Goal: Task Accomplishment & Management: Manage account settings

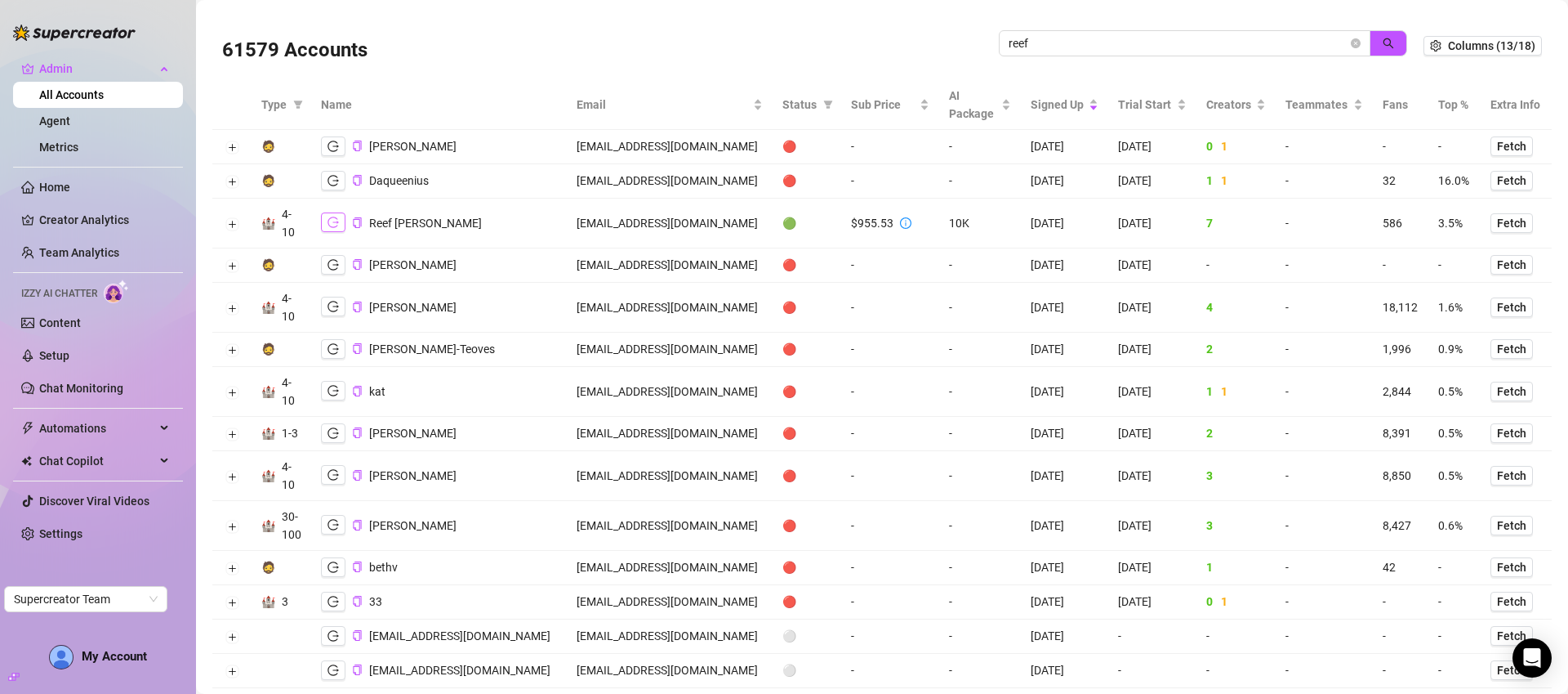
click at [339, 222] on icon "logout" at bounding box center [333, 222] width 12 height 12
click at [237, 221] on td at bounding box center [232, 223] width 39 height 50
click at [236, 221] on button "Expand row" at bounding box center [232, 224] width 13 height 13
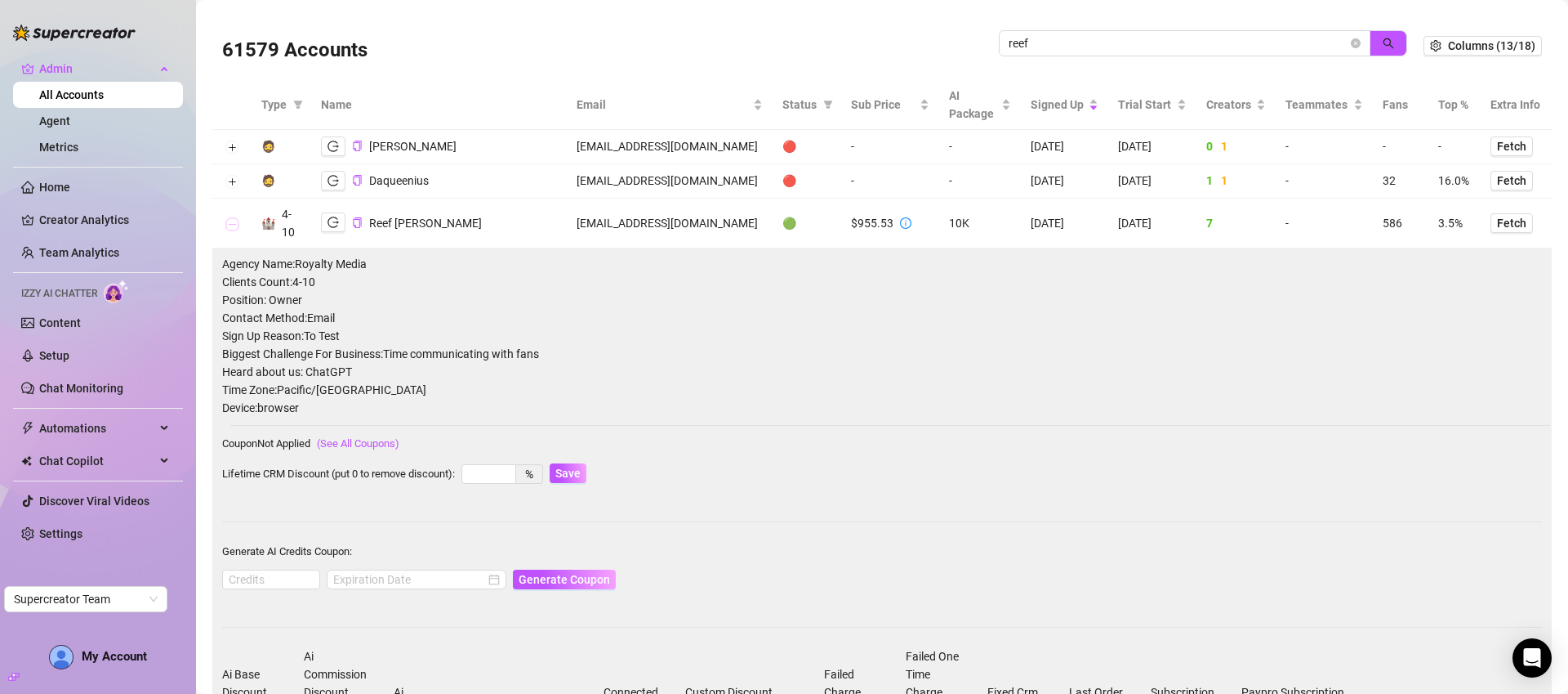
click at [236, 221] on button "Collapse row" at bounding box center [232, 224] width 13 height 13
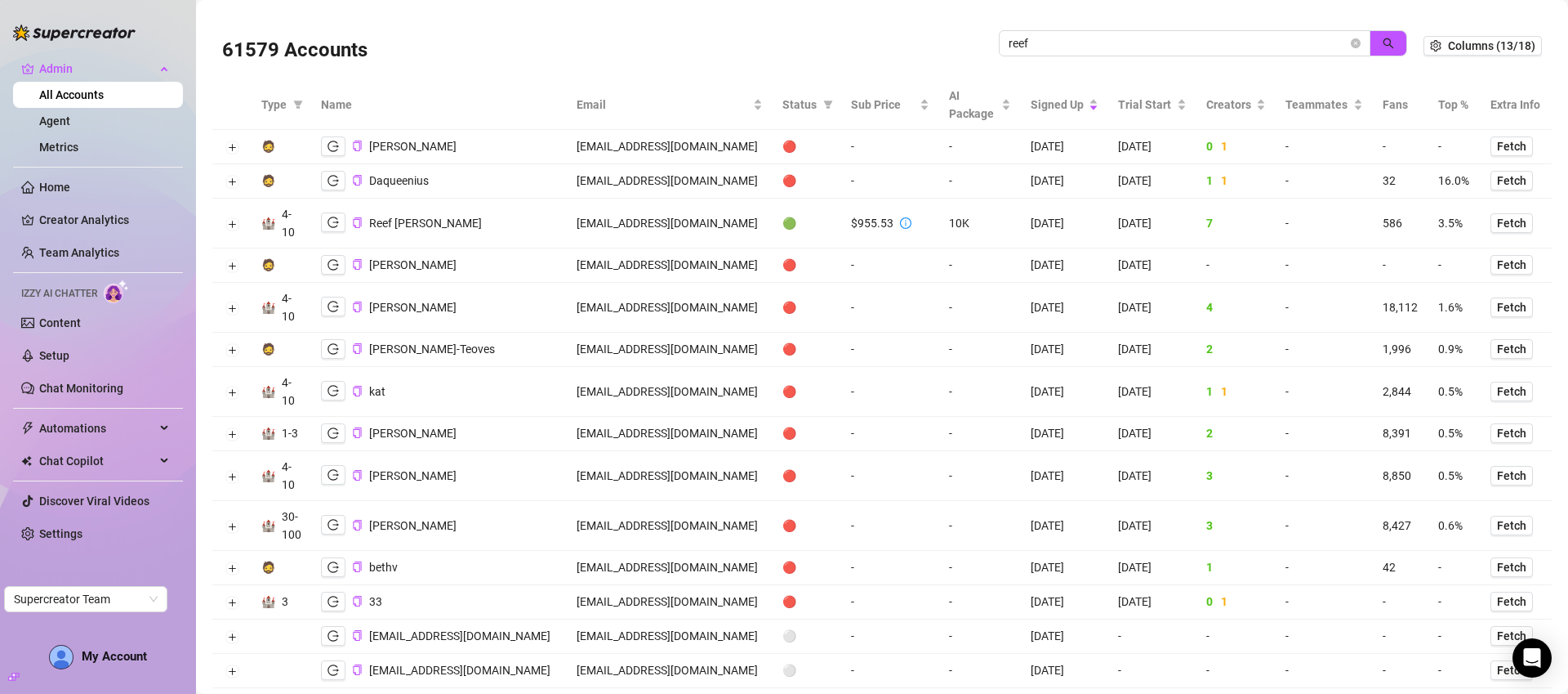
click at [619, 229] on td "reefgalloway@gmail.com" at bounding box center [669, 223] width 206 height 50
click at [618, 229] on td "reefgalloway@gmail.com" at bounding box center [669, 223] width 206 height 50
click at [617, 229] on td "reefgalloway@gmail.com" at bounding box center [669, 223] width 206 height 50
copy td "reefgalloway@gmail.com"
click at [1044, 37] on input "reef" at bounding box center [1179, 43] width 339 height 18
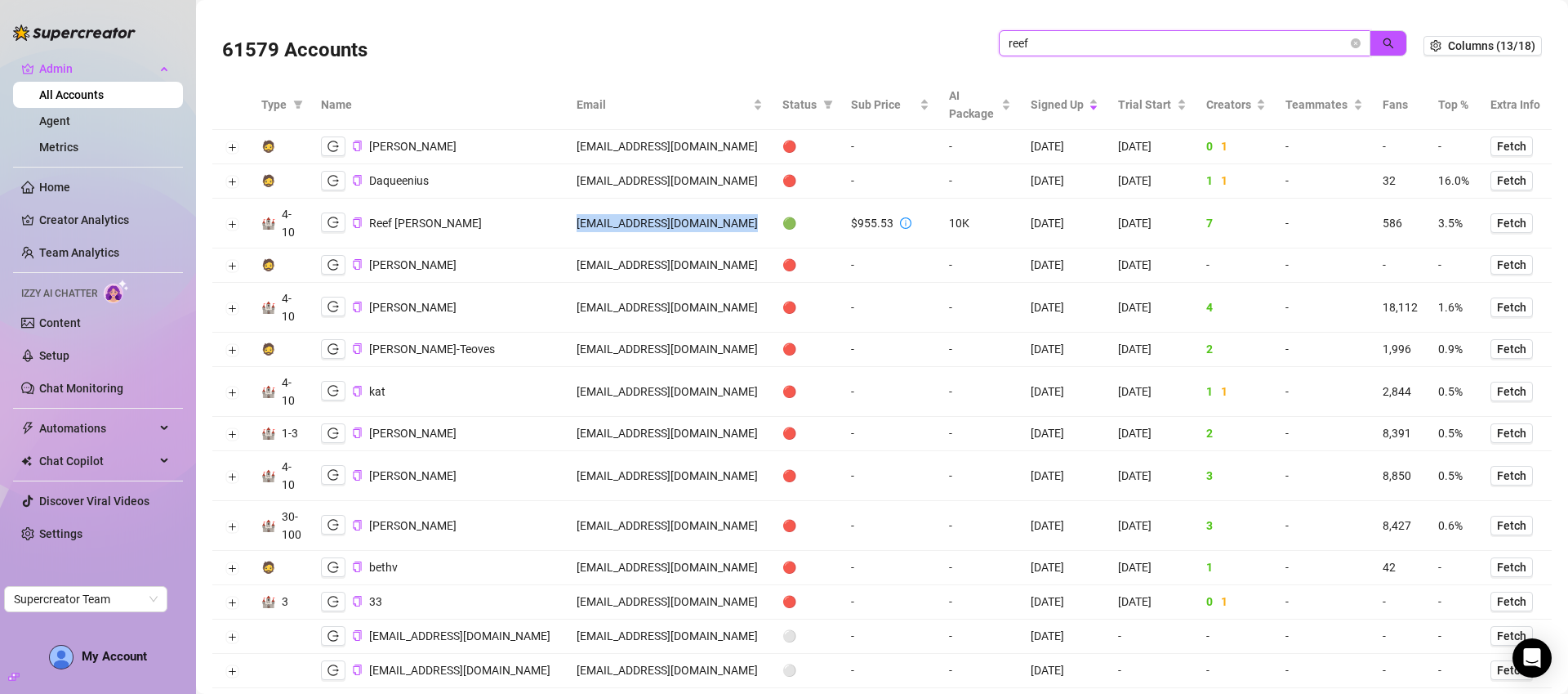
click at [1045, 38] on input "reef" at bounding box center [1179, 43] width 339 height 18
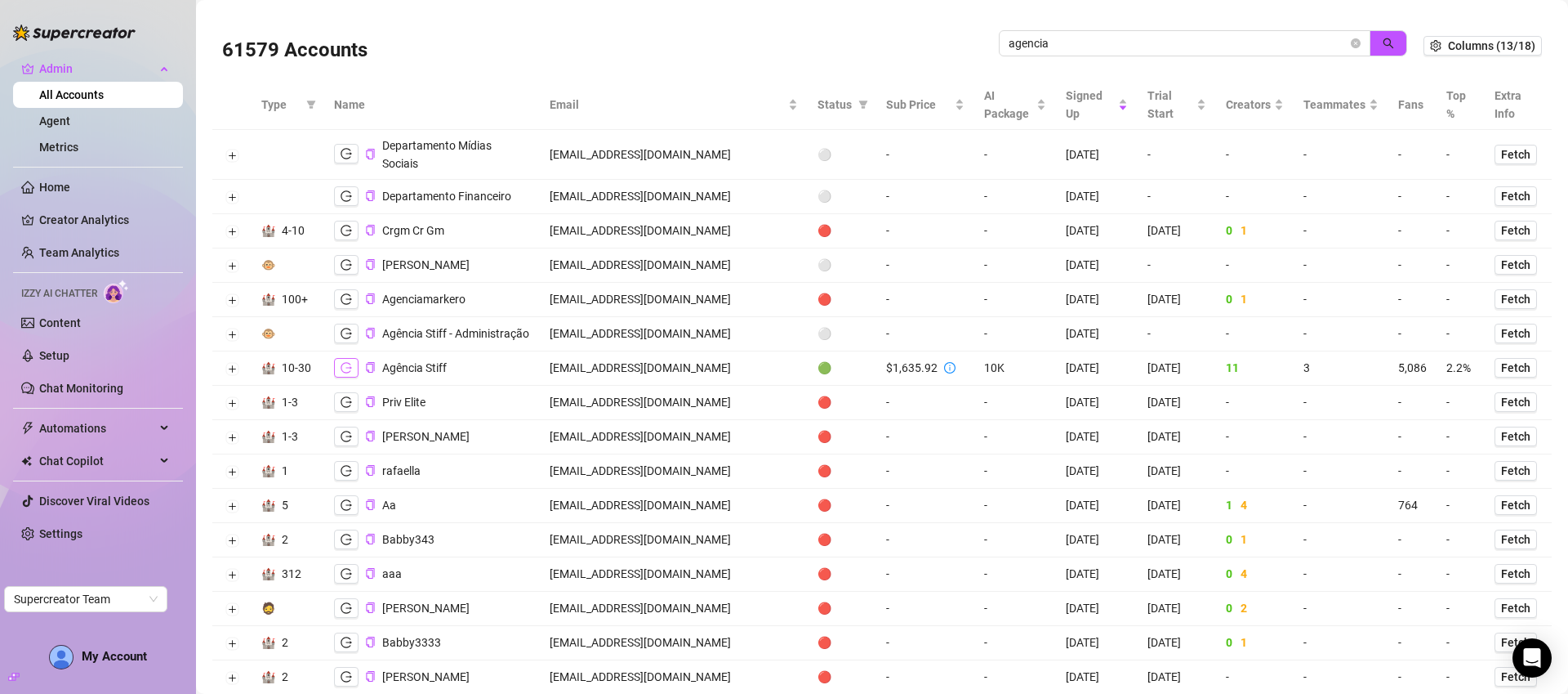
click at [345, 362] on icon "logout" at bounding box center [346, 368] width 12 height 12
click at [1094, 43] on input "agencia" at bounding box center [1179, 43] width 339 height 18
paste input "7QFZLyYNrgen5U1Xg3cADLdNbcC2"
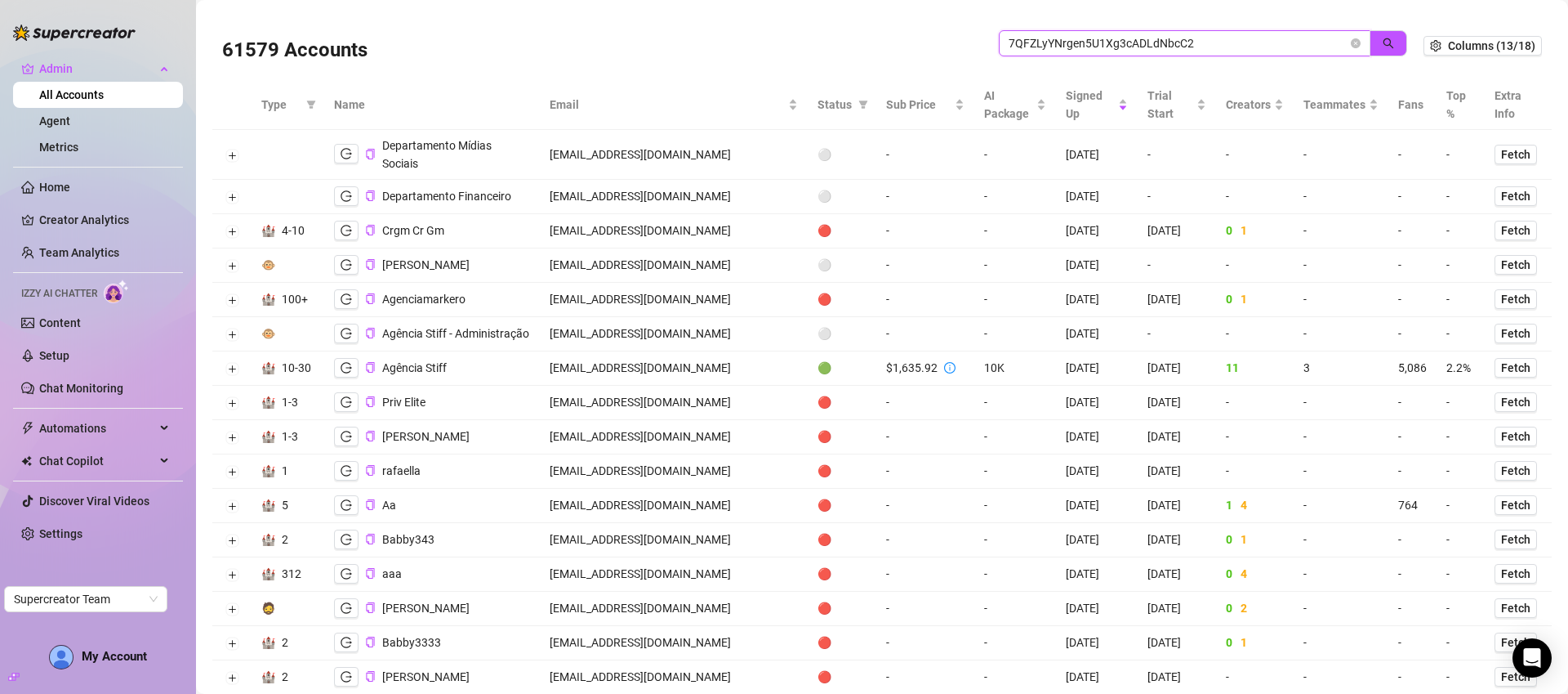
type input "7QFZLyYNrgen5U1Xg3cADLdNbcC2"
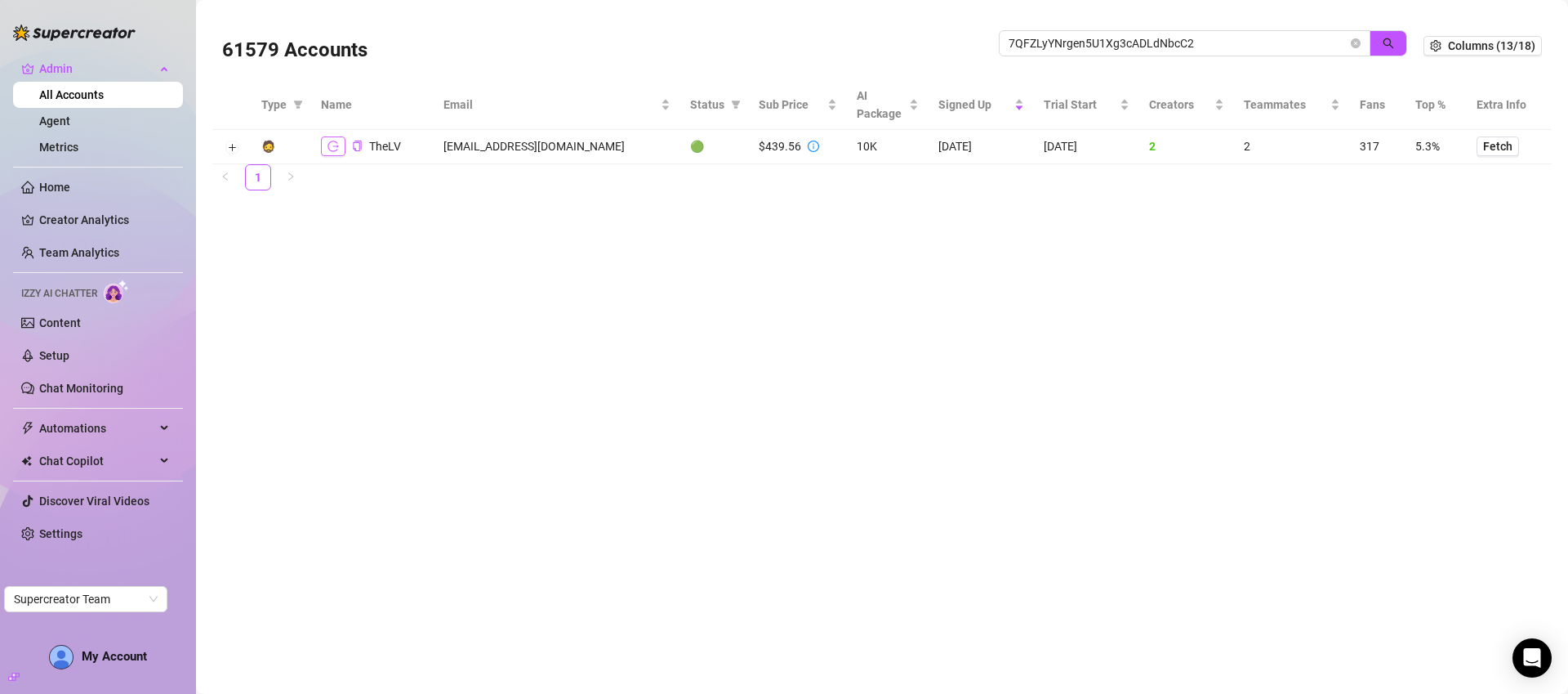
click at [333, 151] on icon "logout" at bounding box center [333, 145] width 12 height 11
click at [534, 147] on td "juniorlav@gmail.com" at bounding box center [557, 146] width 247 height 34
copy td "juniorlav@gmail.com"
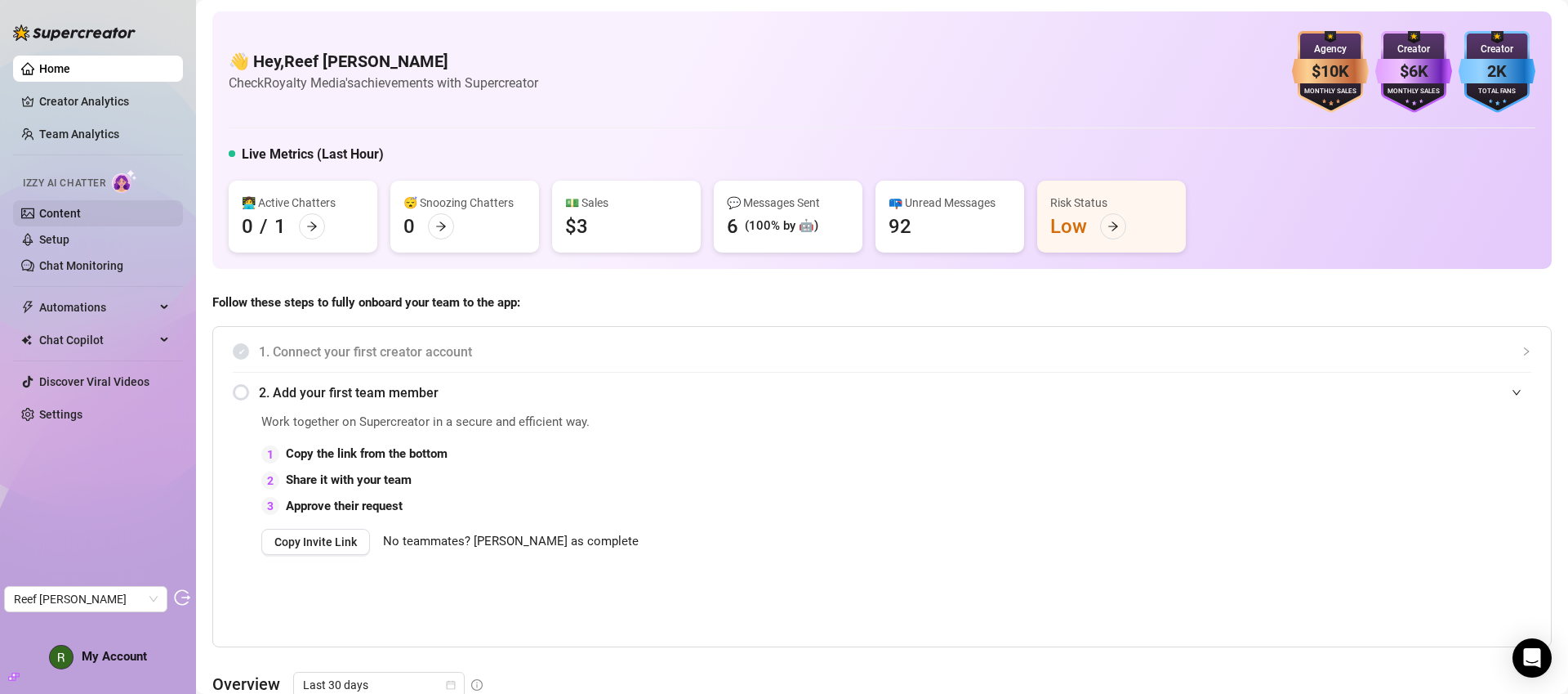
click at [81, 211] on link "Content" at bounding box center [60, 213] width 42 height 13
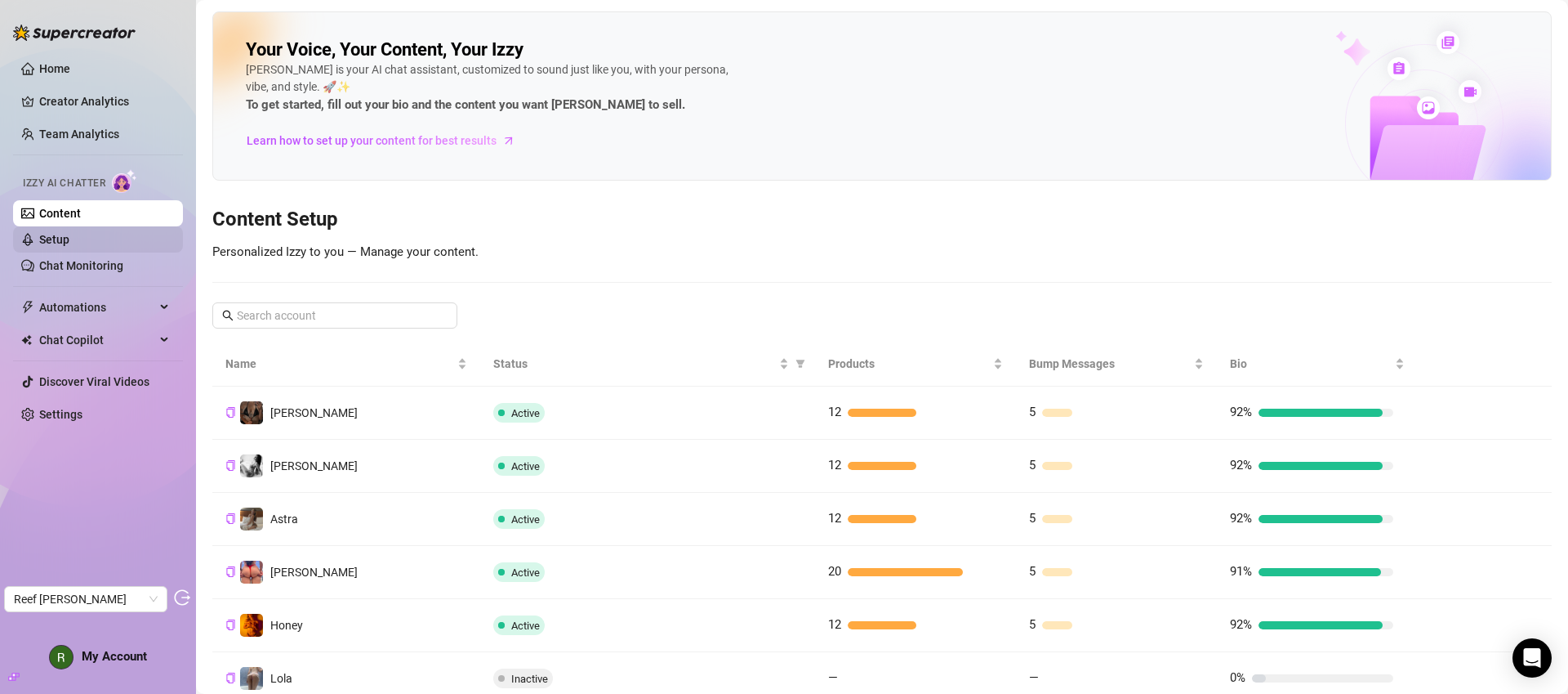
click at [69, 246] on link "Setup" at bounding box center [54, 239] width 30 height 13
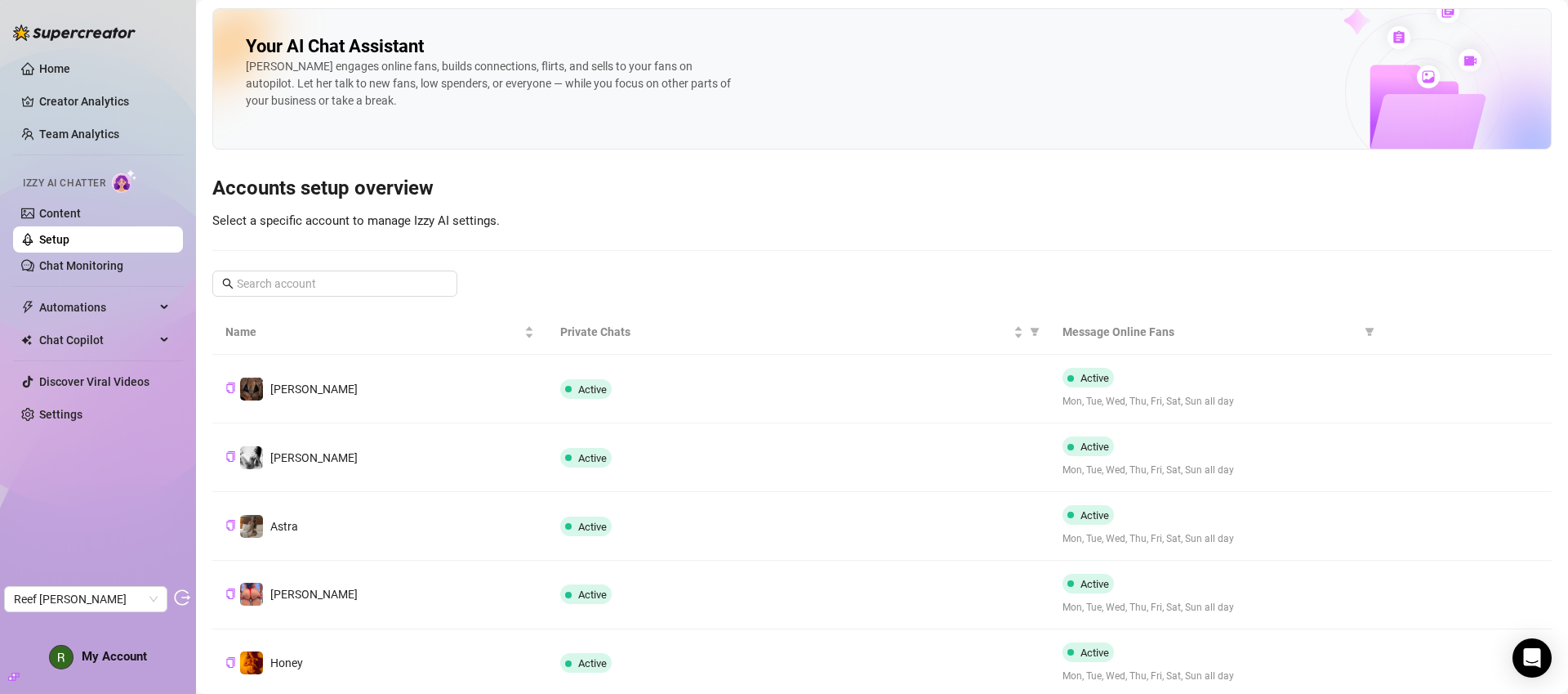
scroll to position [7, 0]
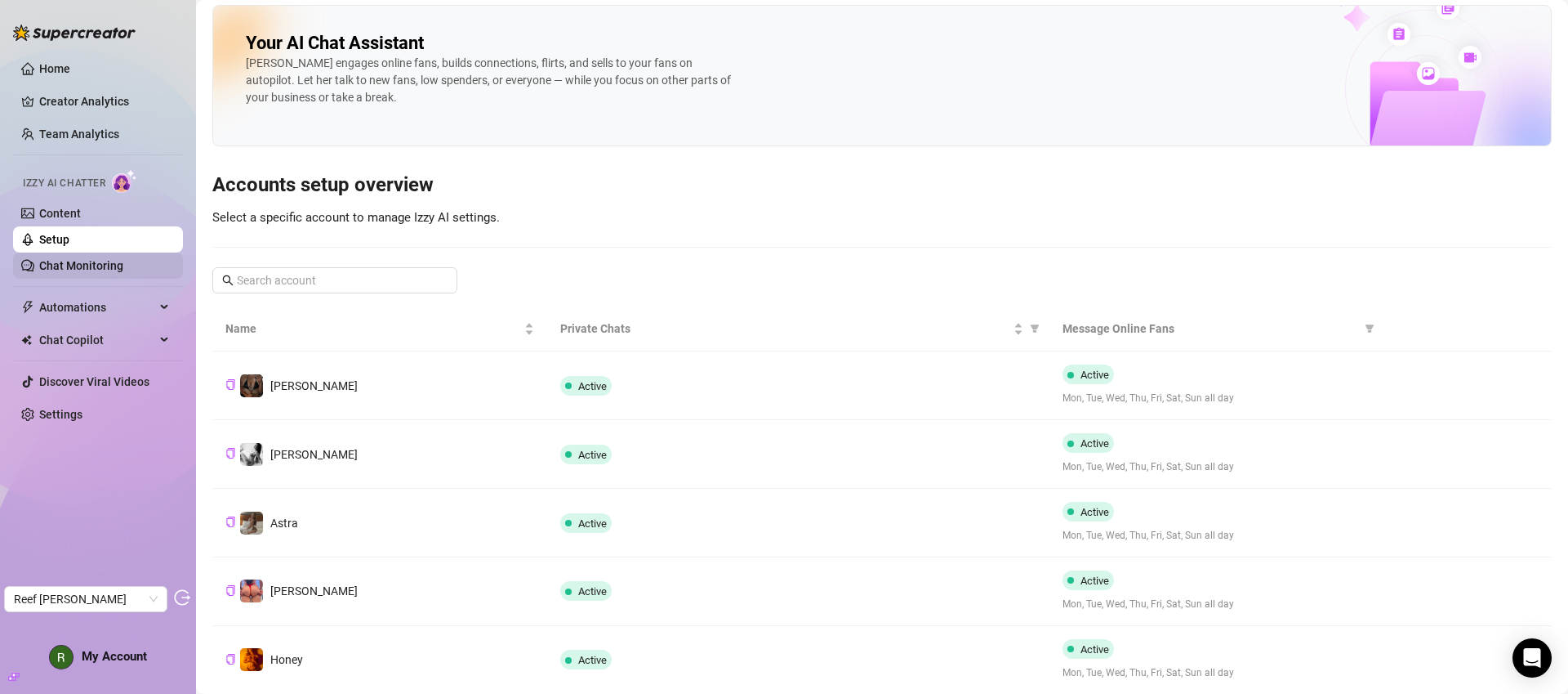
click at [122, 266] on link "Chat Monitoring" at bounding box center [81, 266] width 84 height 13
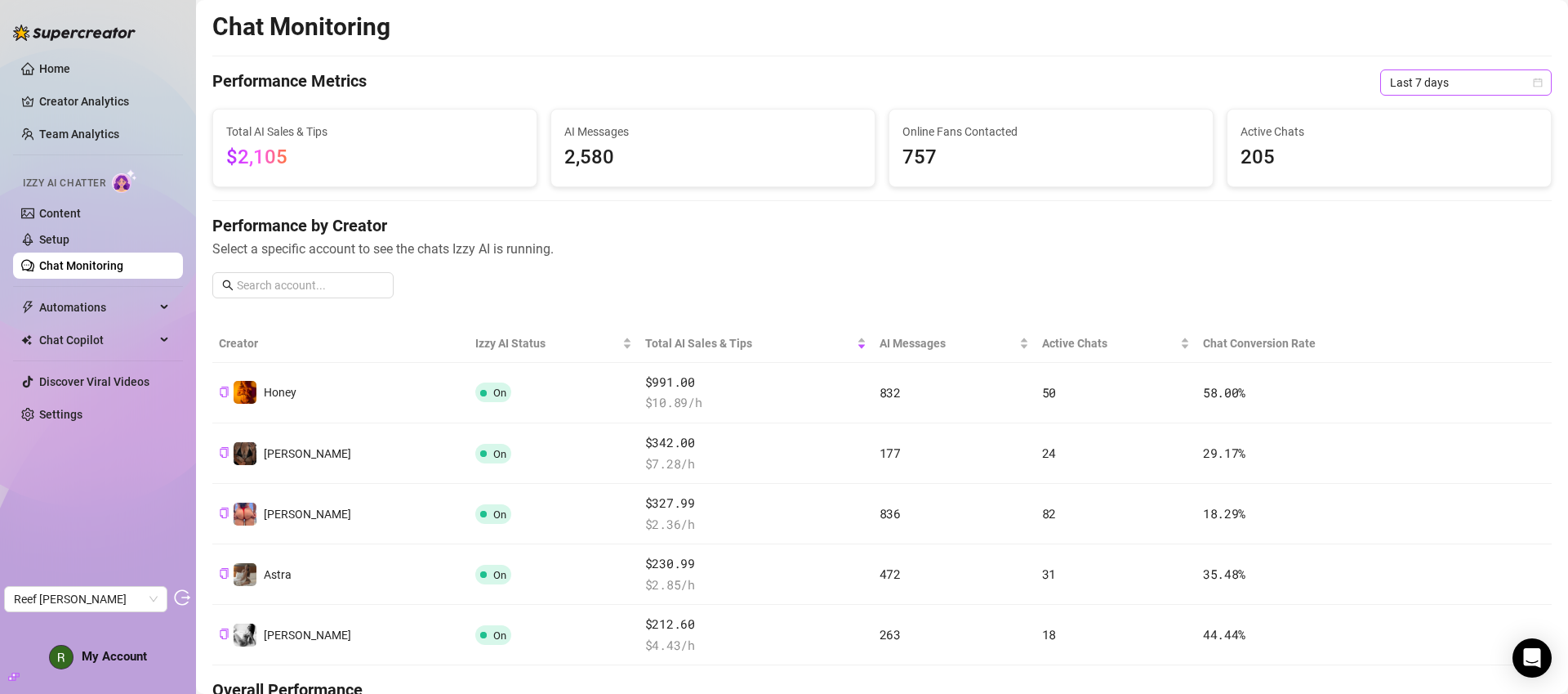
click at [1497, 86] on span "Last 7 days" at bounding box center [1466, 82] width 152 height 24
click at [1471, 170] on div "Last 30 days" at bounding box center [1453, 167] width 145 height 18
click at [90, 105] on link "Creator Analytics" at bounding box center [104, 101] width 130 height 26
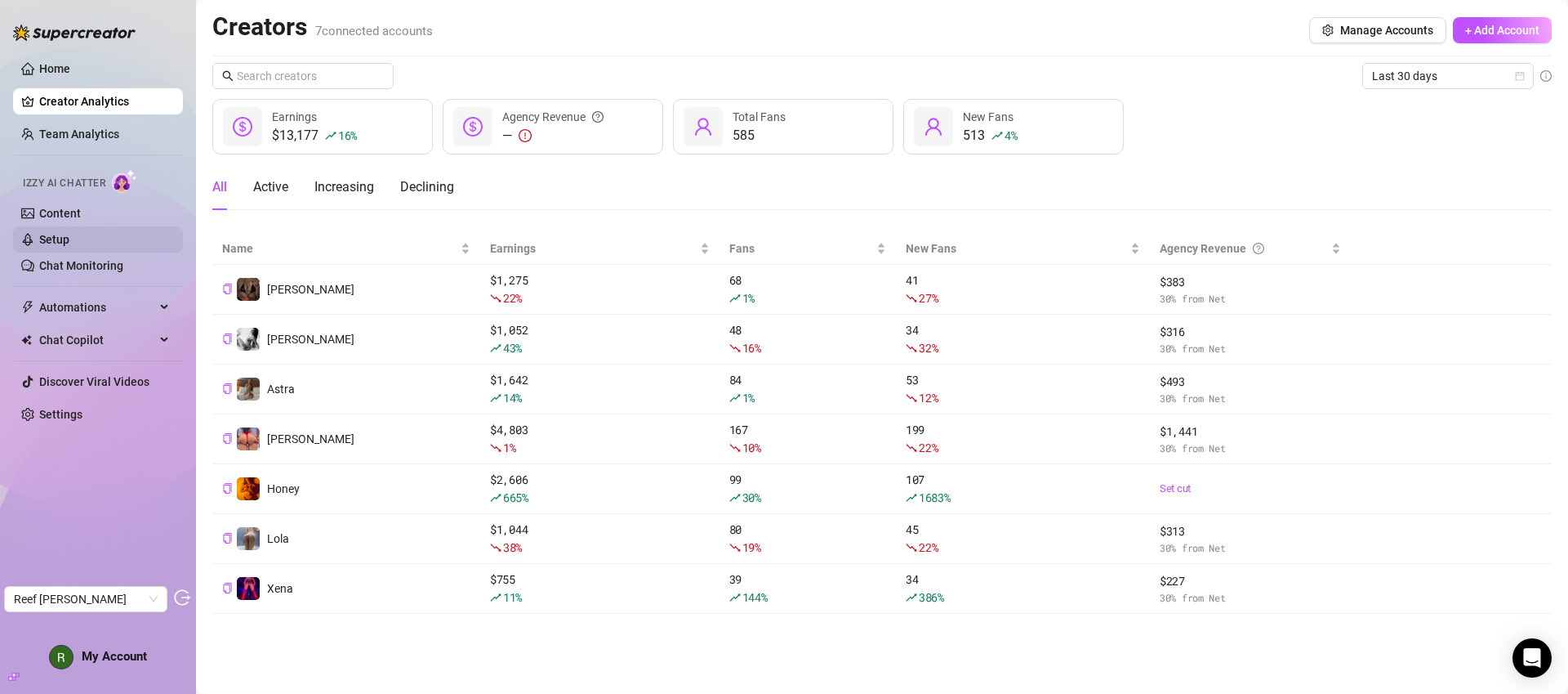
click at [69, 246] on link "Setup" at bounding box center [54, 239] width 30 height 13
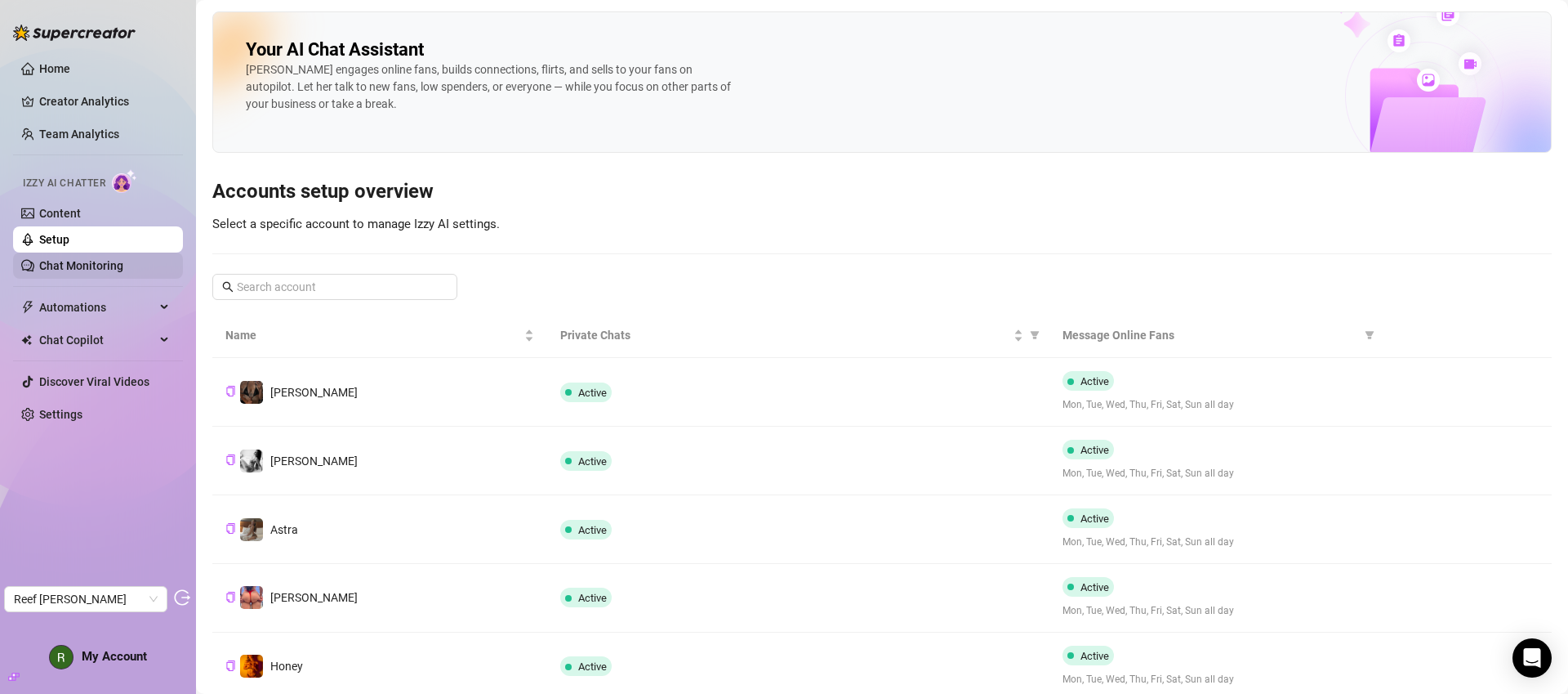
click at [107, 261] on link "Chat Monitoring" at bounding box center [81, 266] width 84 height 13
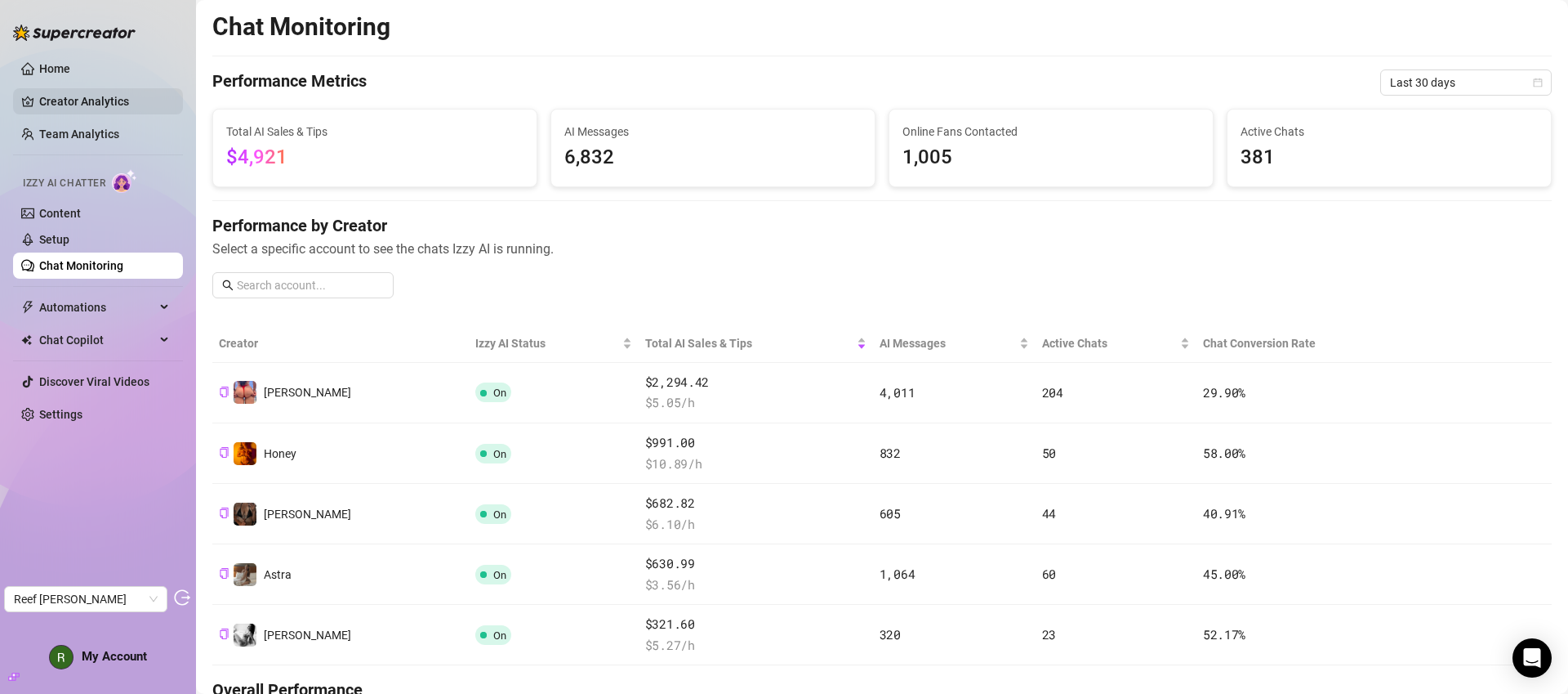
click at [111, 107] on link "Creator Analytics" at bounding box center [104, 101] width 130 height 26
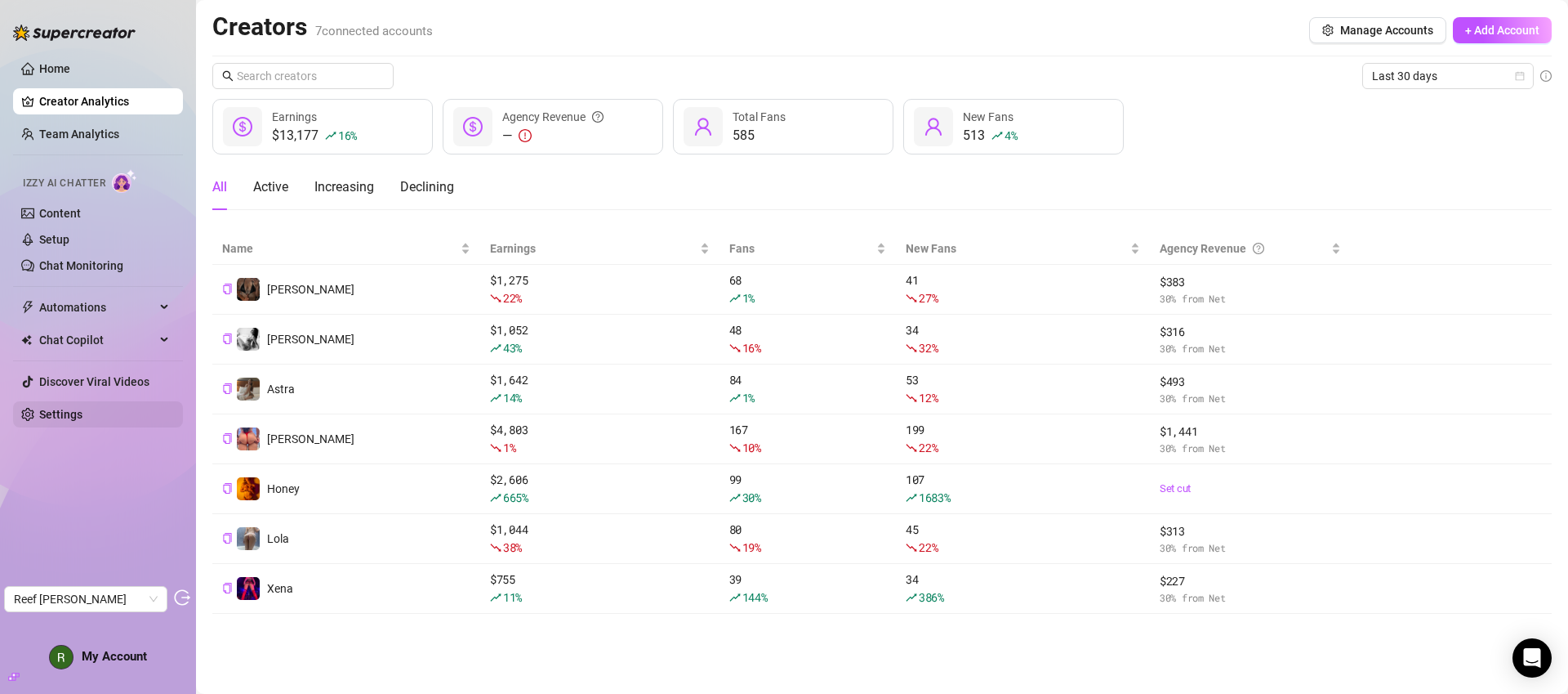
click at [83, 412] on link "Settings" at bounding box center [61, 415] width 43 height 13
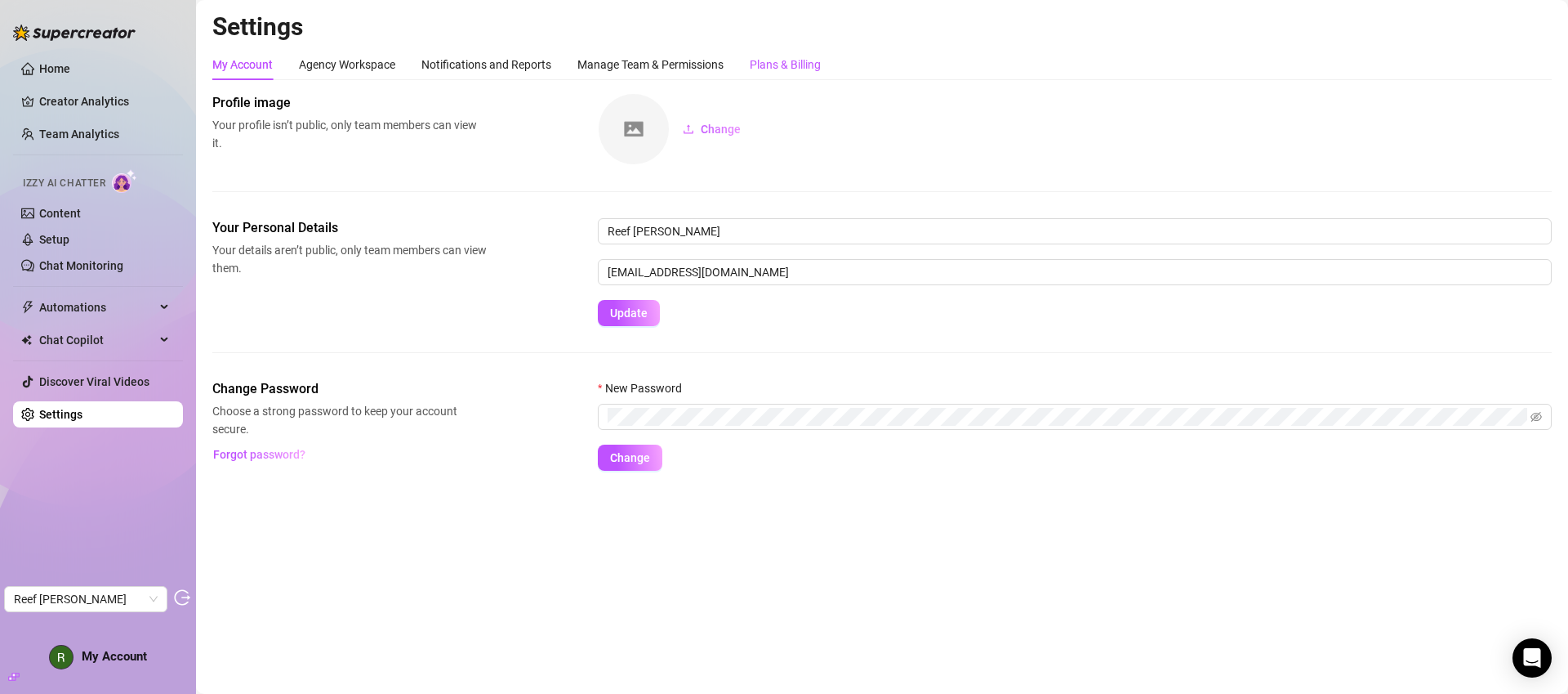
click at [766, 64] on div "Plans & Billing" at bounding box center [785, 64] width 71 height 18
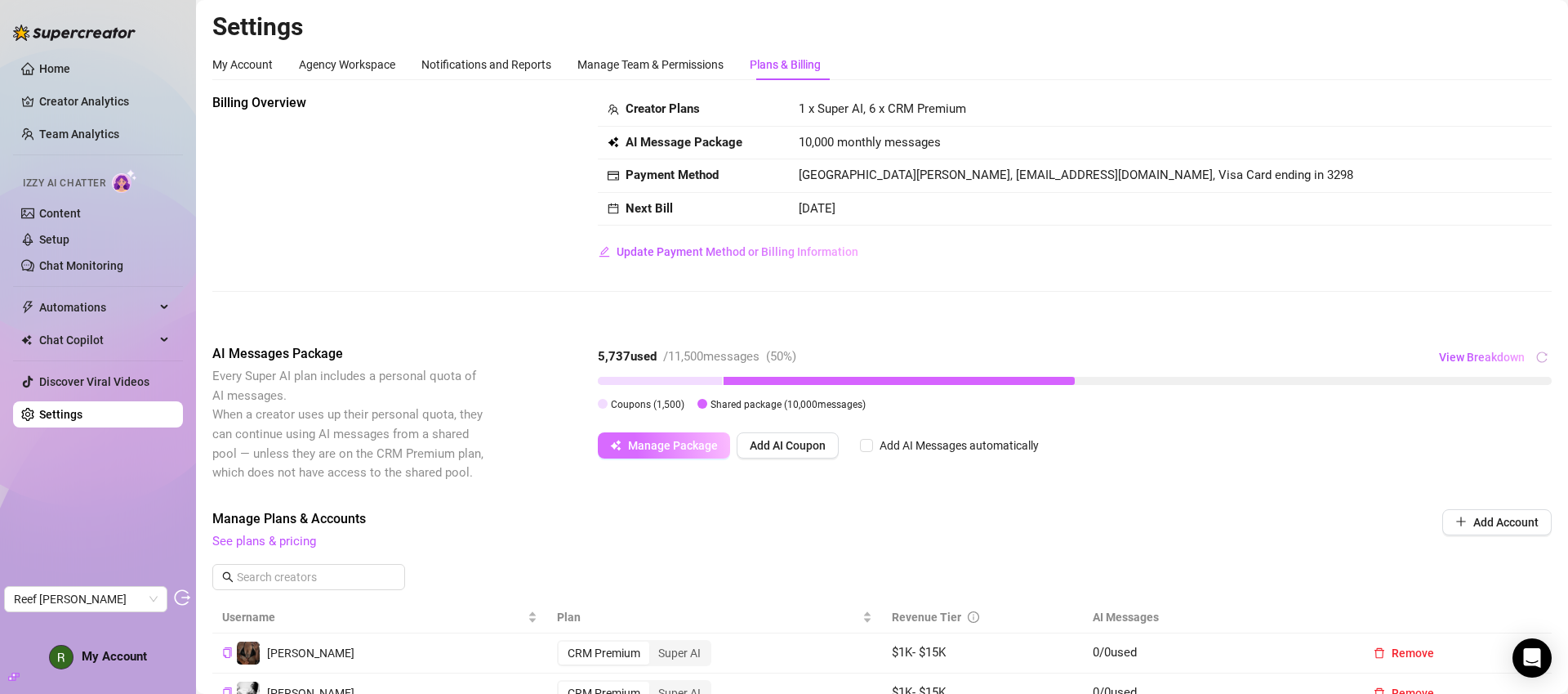
click at [671, 452] on button "Manage Package" at bounding box center [664, 445] width 132 height 26
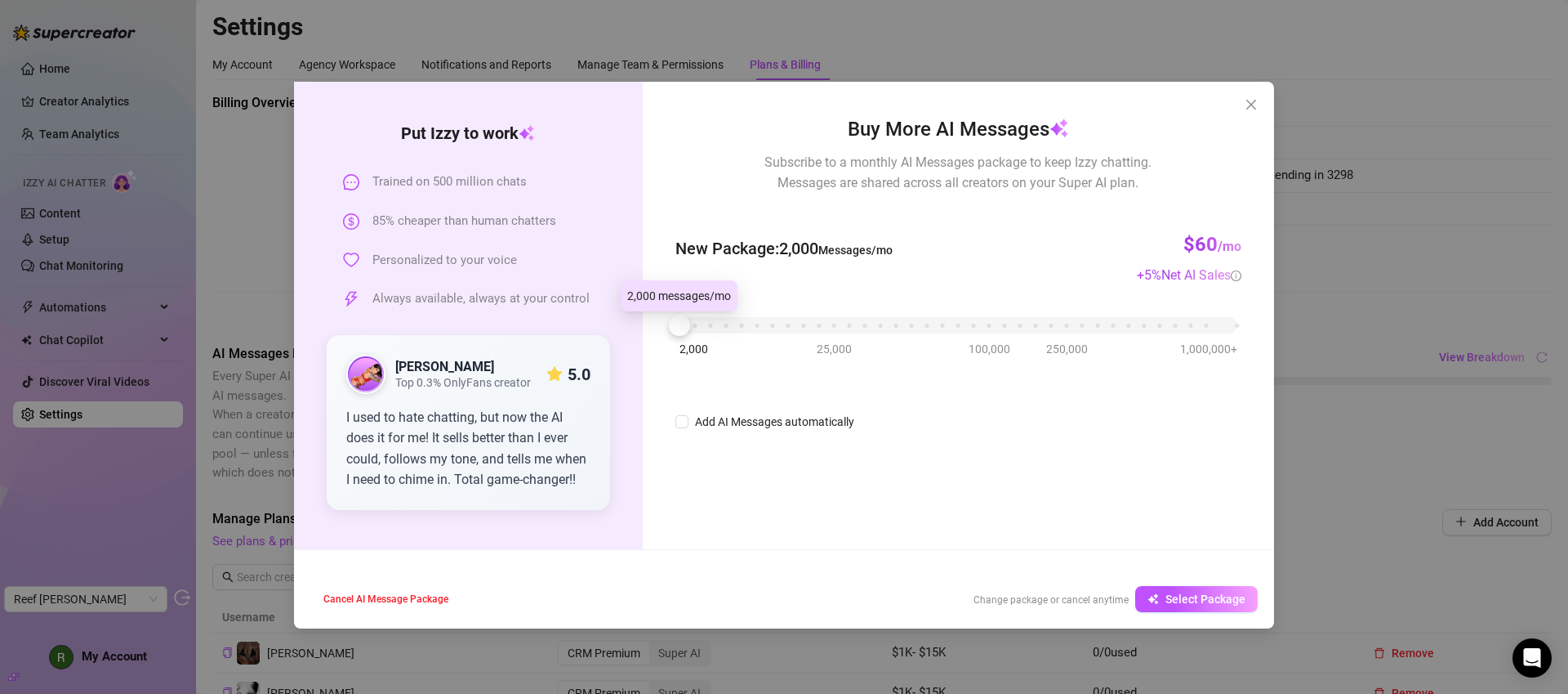
drag, startPoint x: 741, startPoint y: 324, endPoint x: 606, endPoint y: 324, distance: 135.0
click at [606, 324] on div "Put Izzy to work Trained on 500 million chats 85% cheaper than human chatters P…" at bounding box center [784, 315] width 980 height 467
click at [1251, 98] on icon "close" at bounding box center [1251, 105] width 13 height 13
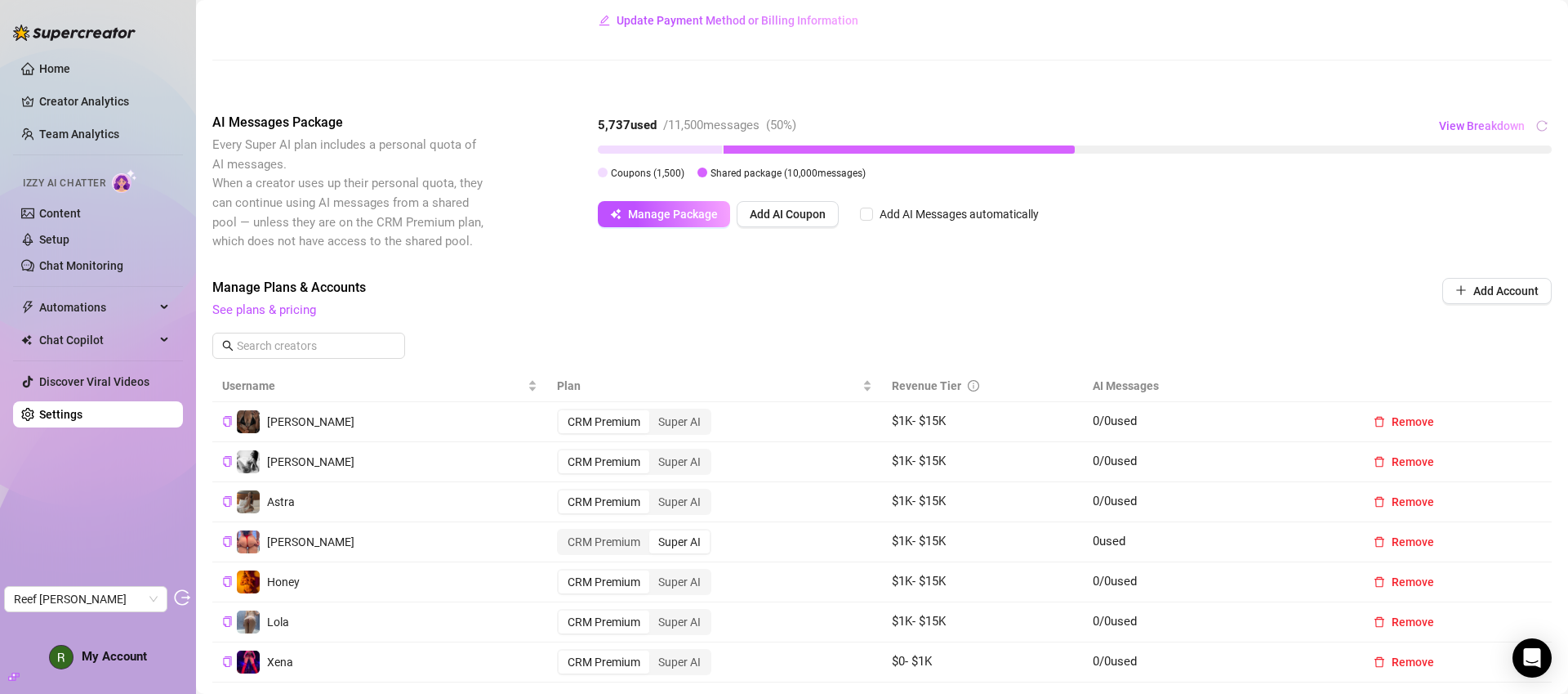
scroll to position [232, 0]
click at [690, 424] on div "Super AI" at bounding box center [680, 421] width 60 height 23
click at [654, 411] on input "Super AI" at bounding box center [654, 411] width 0 height 0
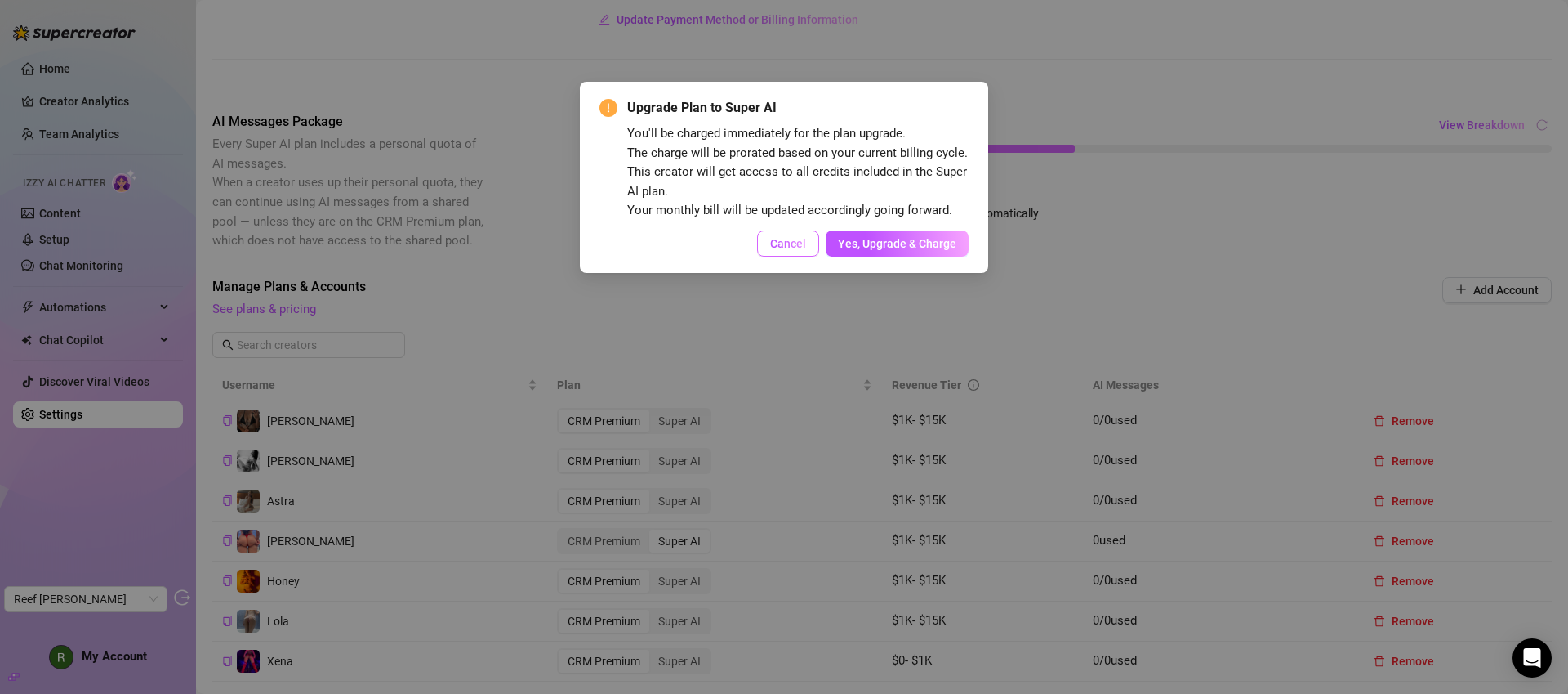
click at [776, 255] on button "Cancel" at bounding box center [788, 243] width 62 height 26
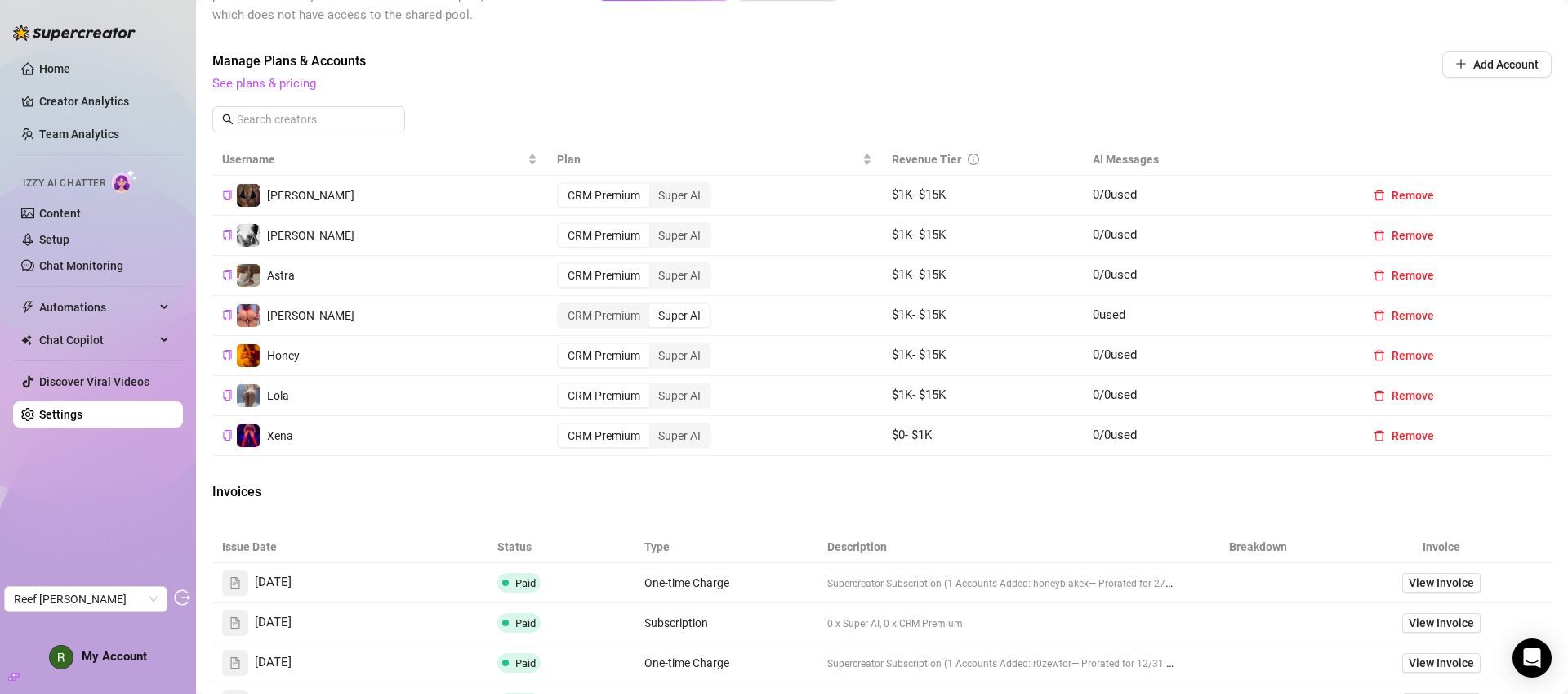
scroll to position [457, 0]
click at [69, 232] on link "Setup" at bounding box center [54, 239] width 30 height 13
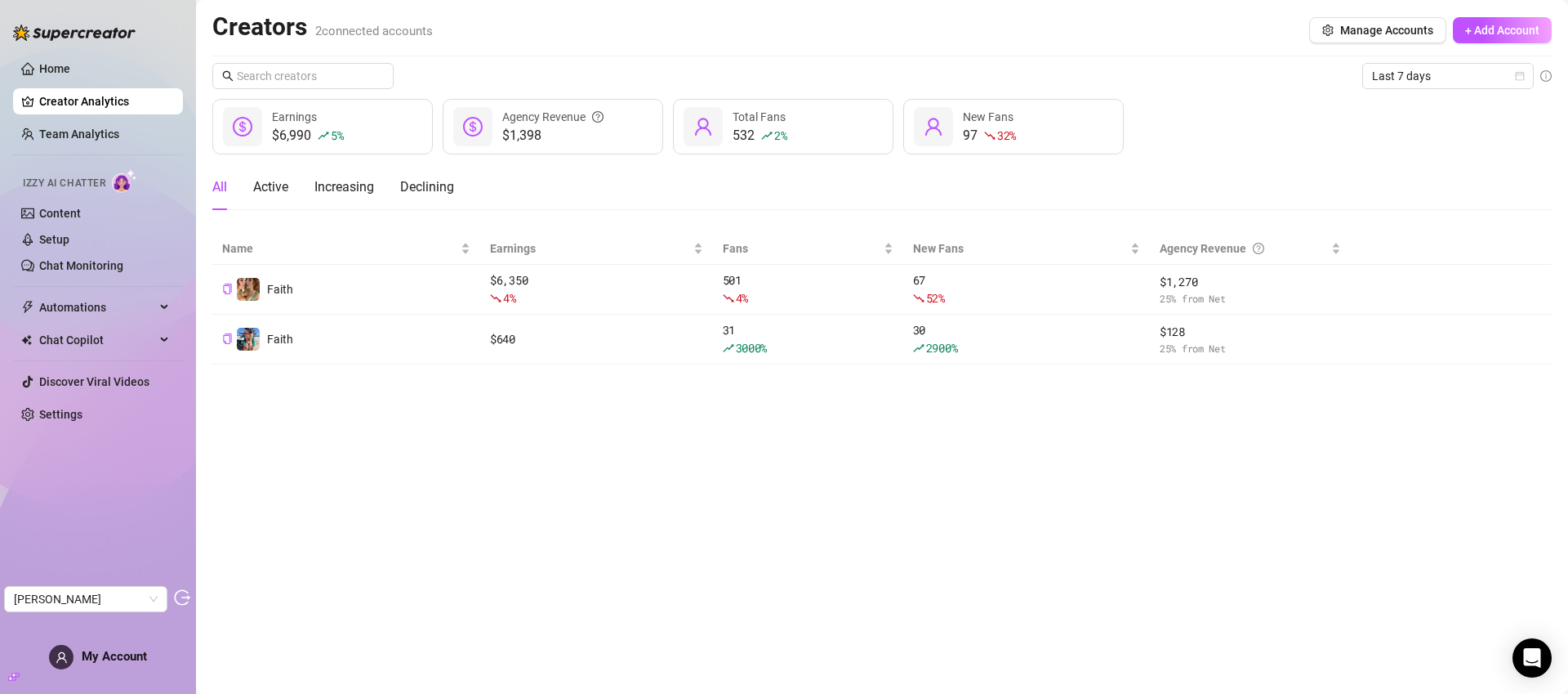
click at [118, 653] on span "My Account" at bounding box center [115, 656] width 65 height 15
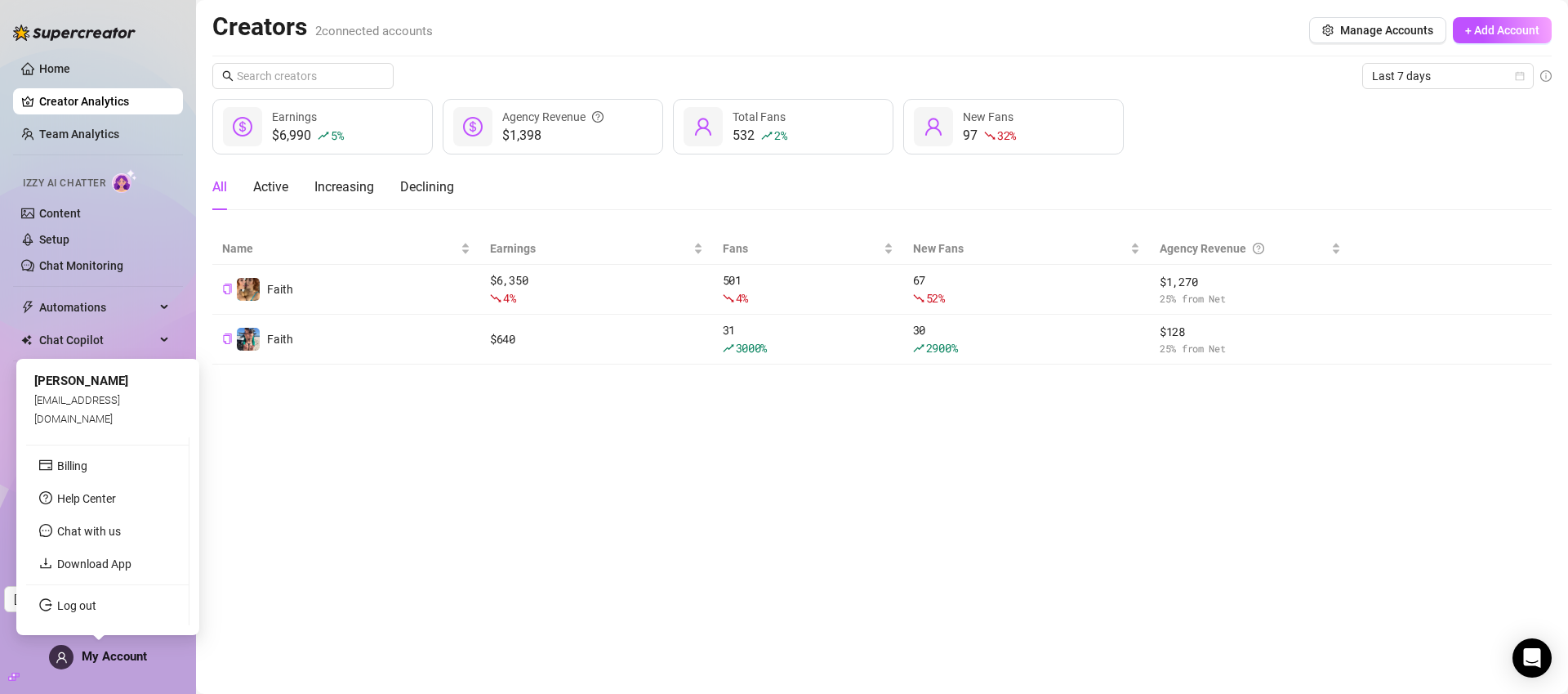
click at [109, 416] on span "arnonep1@outlook.com" at bounding box center [77, 409] width 86 height 30
copy span "arnonep1@outlook.com"
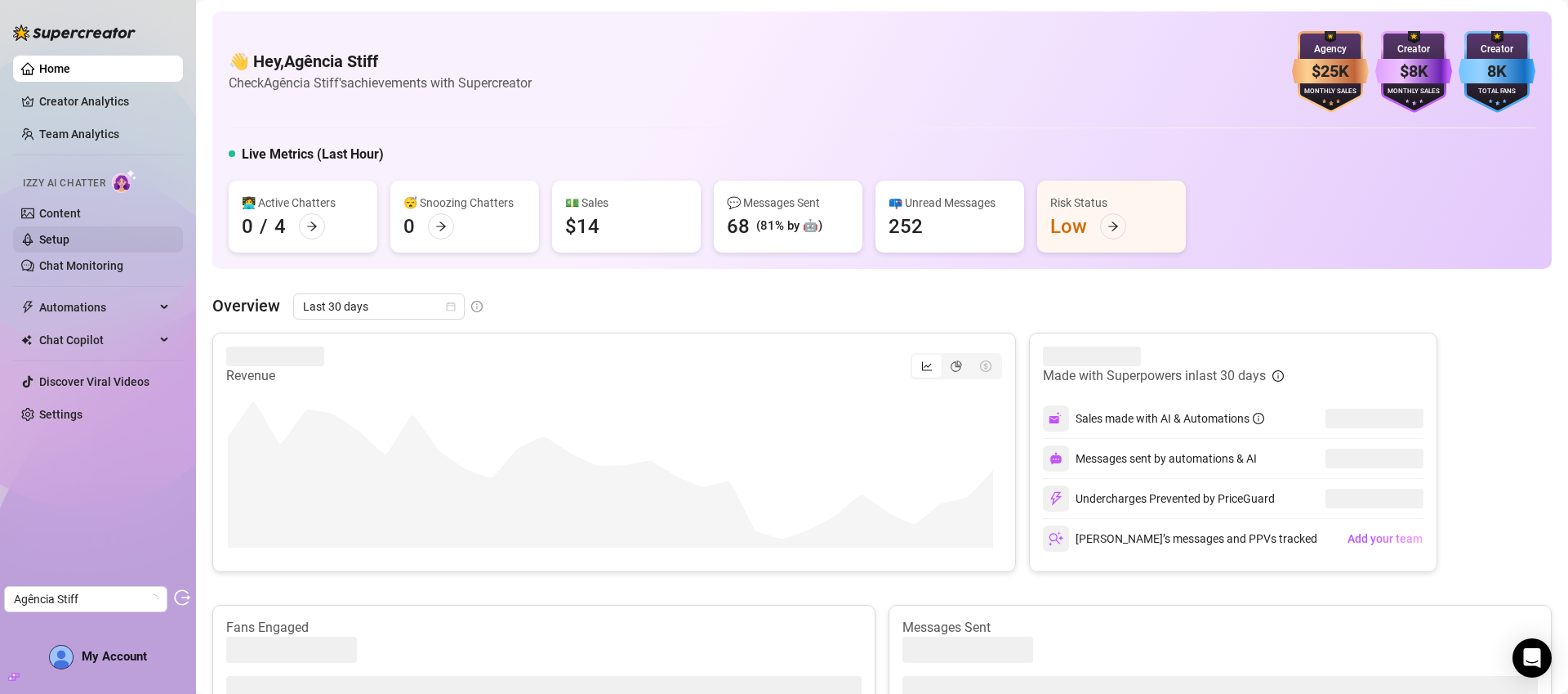
click at [69, 234] on link "Setup" at bounding box center [54, 239] width 30 height 13
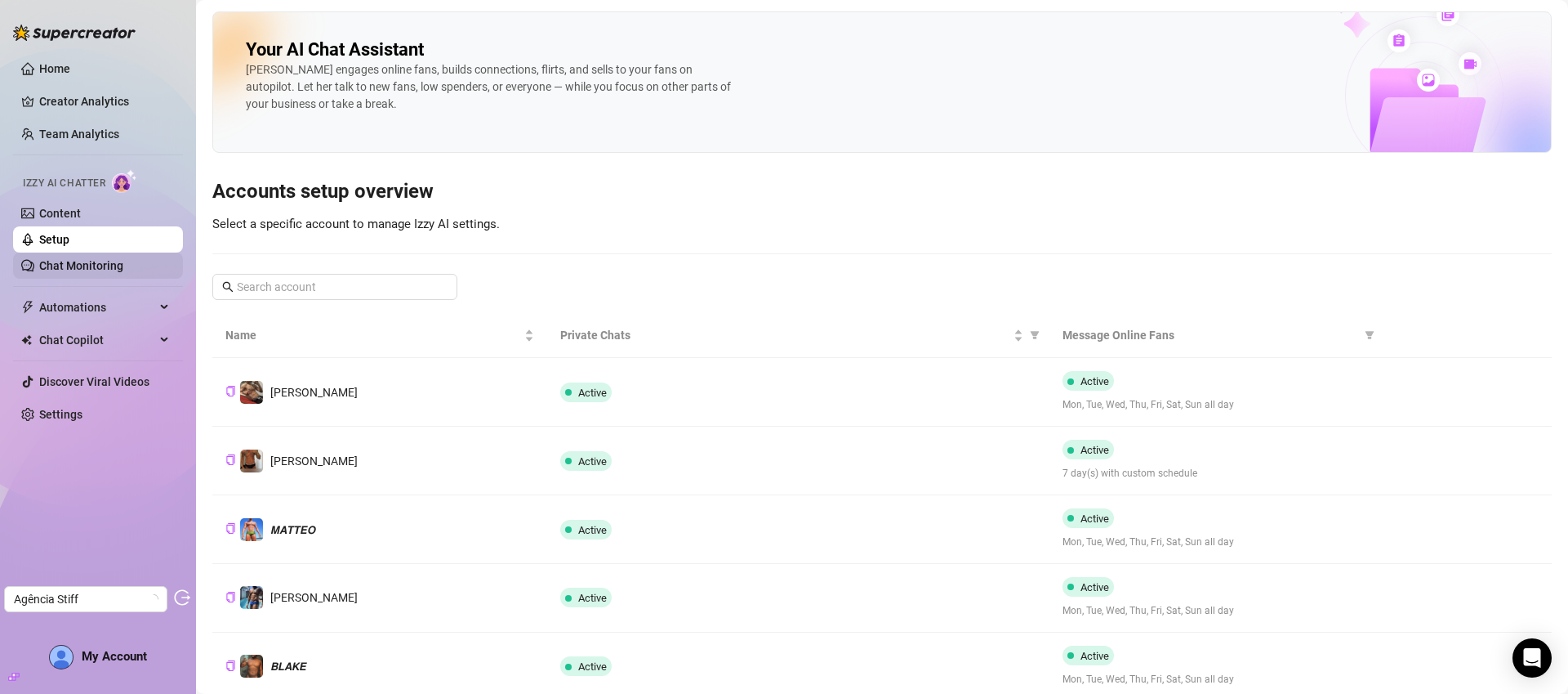
click at [81, 272] on link "Chat Monitoring" at bounding box center [81, 266] width 84 height 13
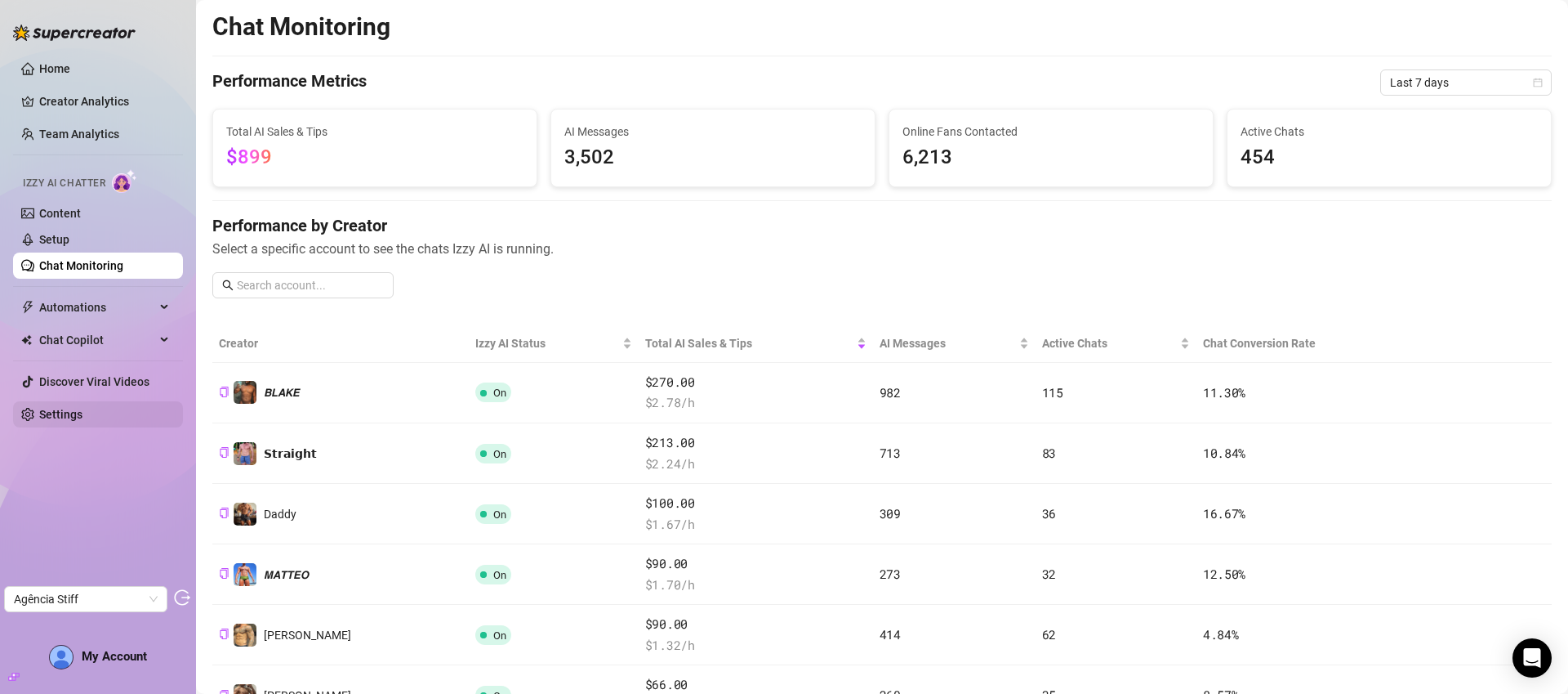
click at [83, 408] on link "Settings" at bounding box center [61, 415] width 43 height 13
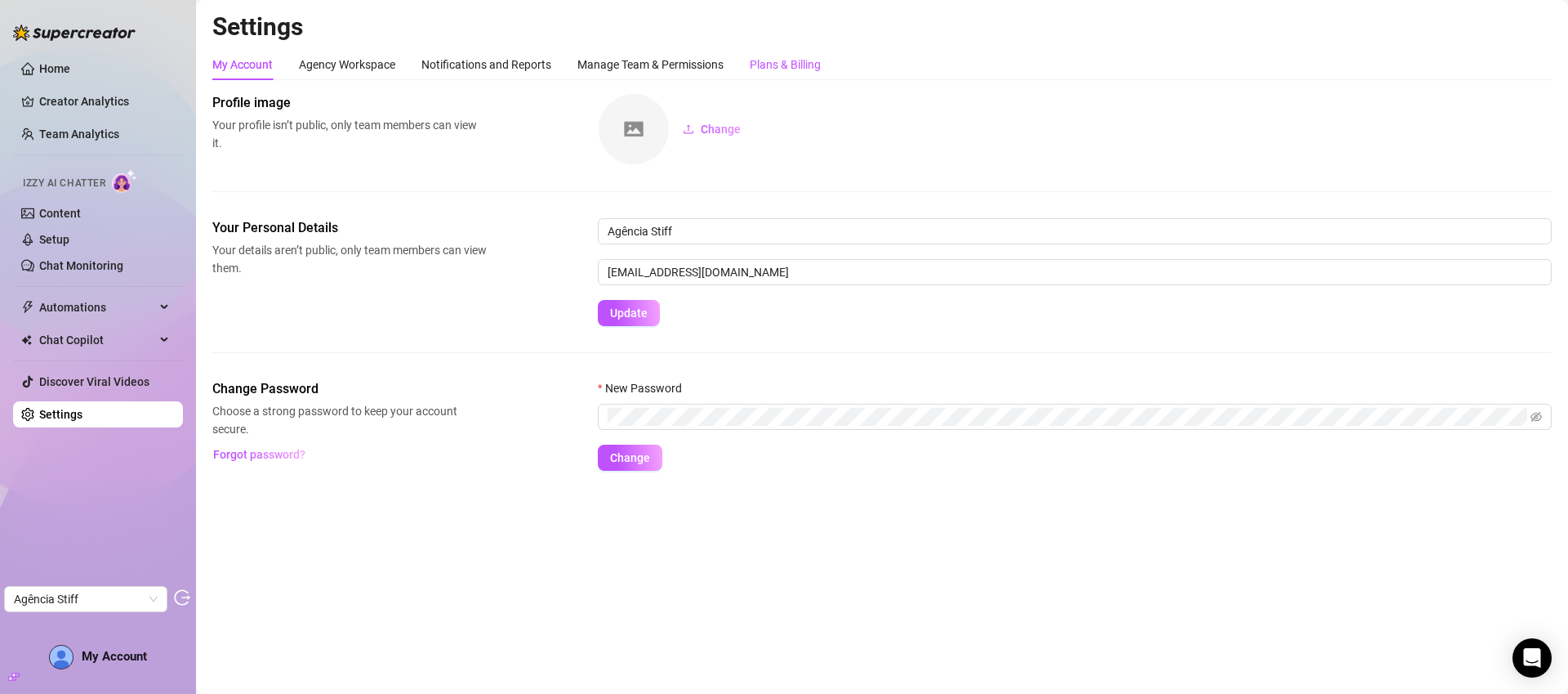
click at [803, 66] on div "Plans & Billing" at bounding box center [785, 64] width 71 height 18
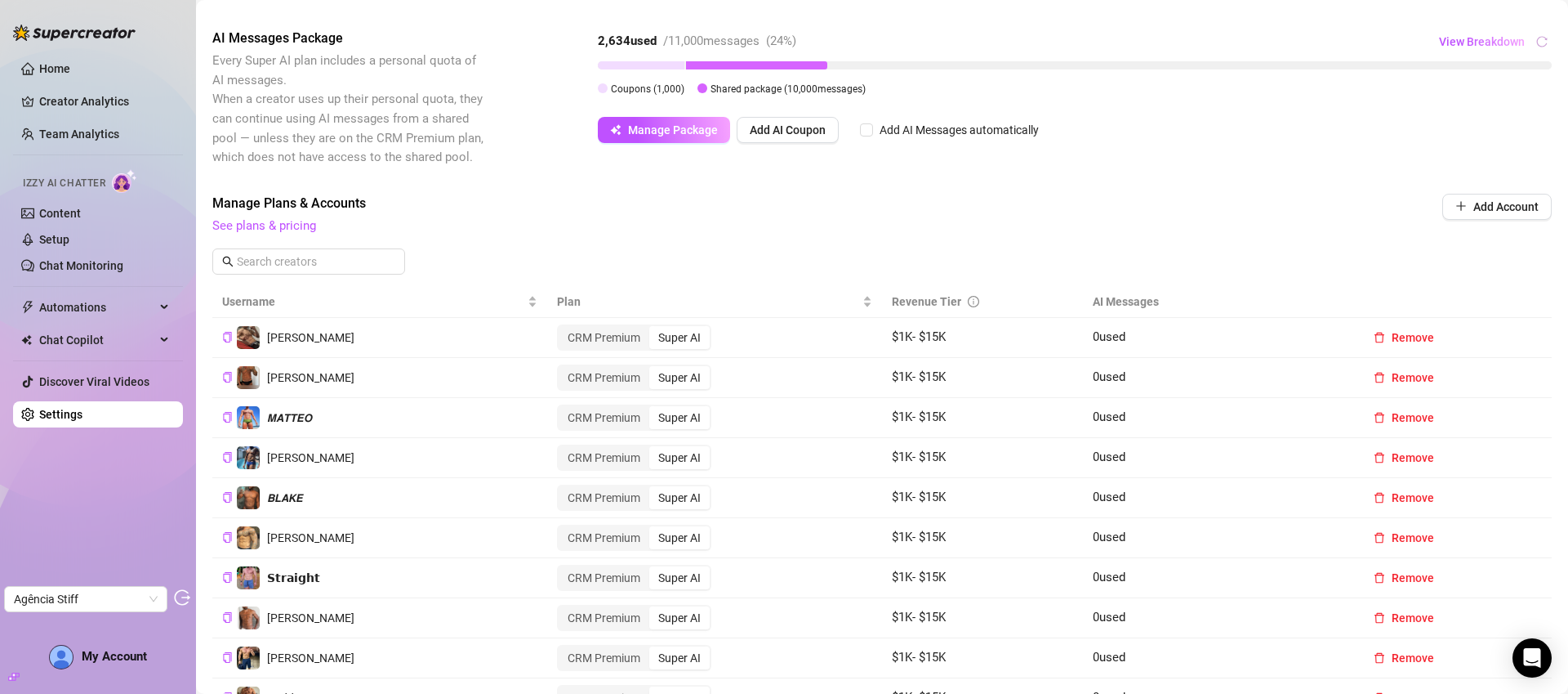
scroll to position [294, 0]
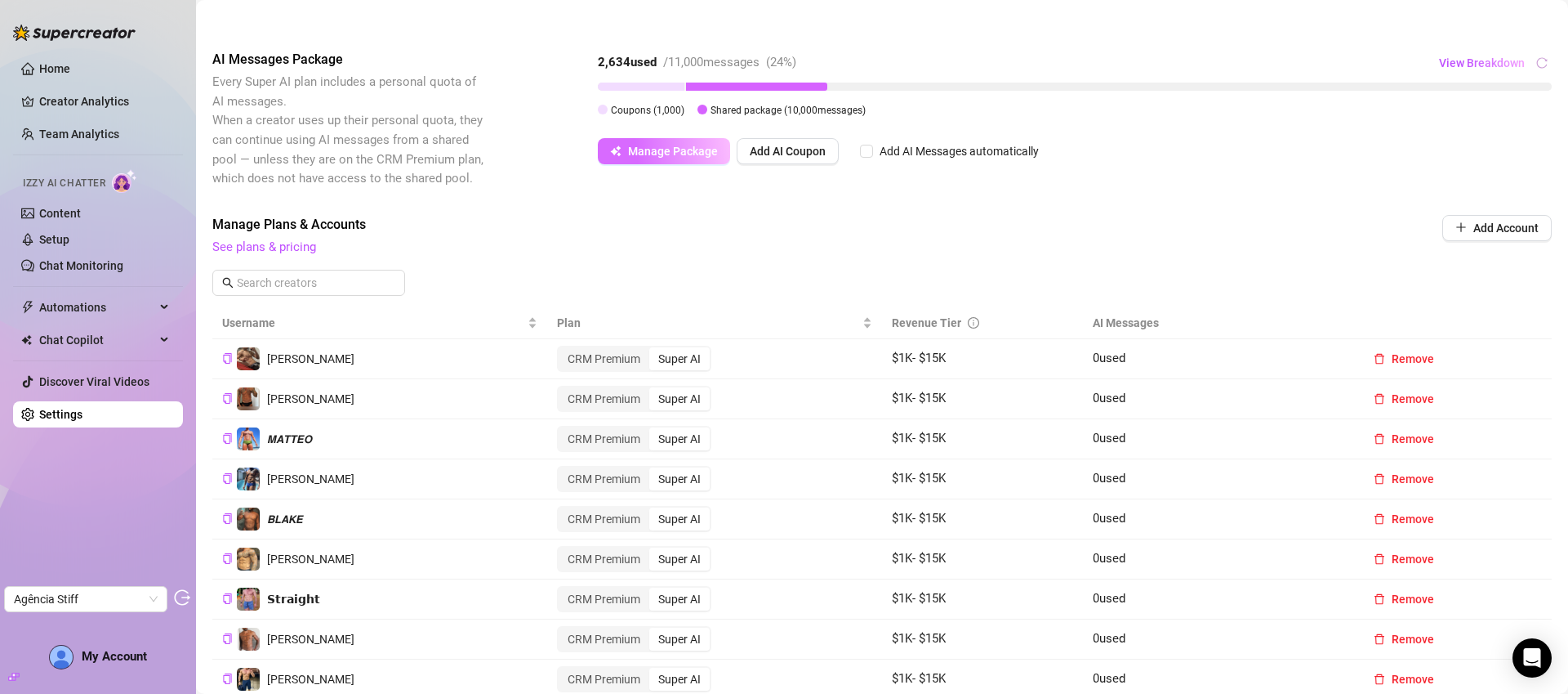
click at [672, 156] on span "Manage Package" at bounding box center [672, 151] width 89 height 13
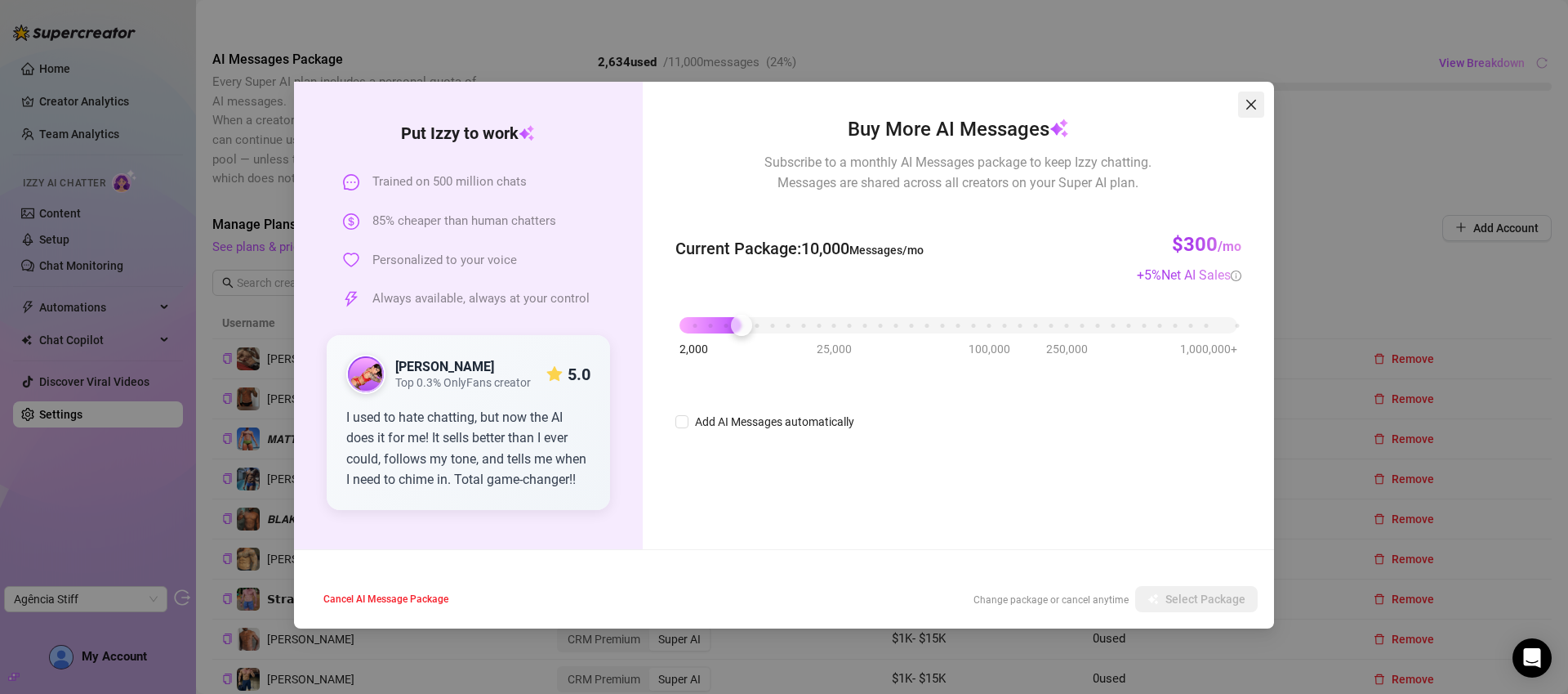
click at [1245, 99] on icon "close" at bounding box center [1251, 105] width 13 height 13
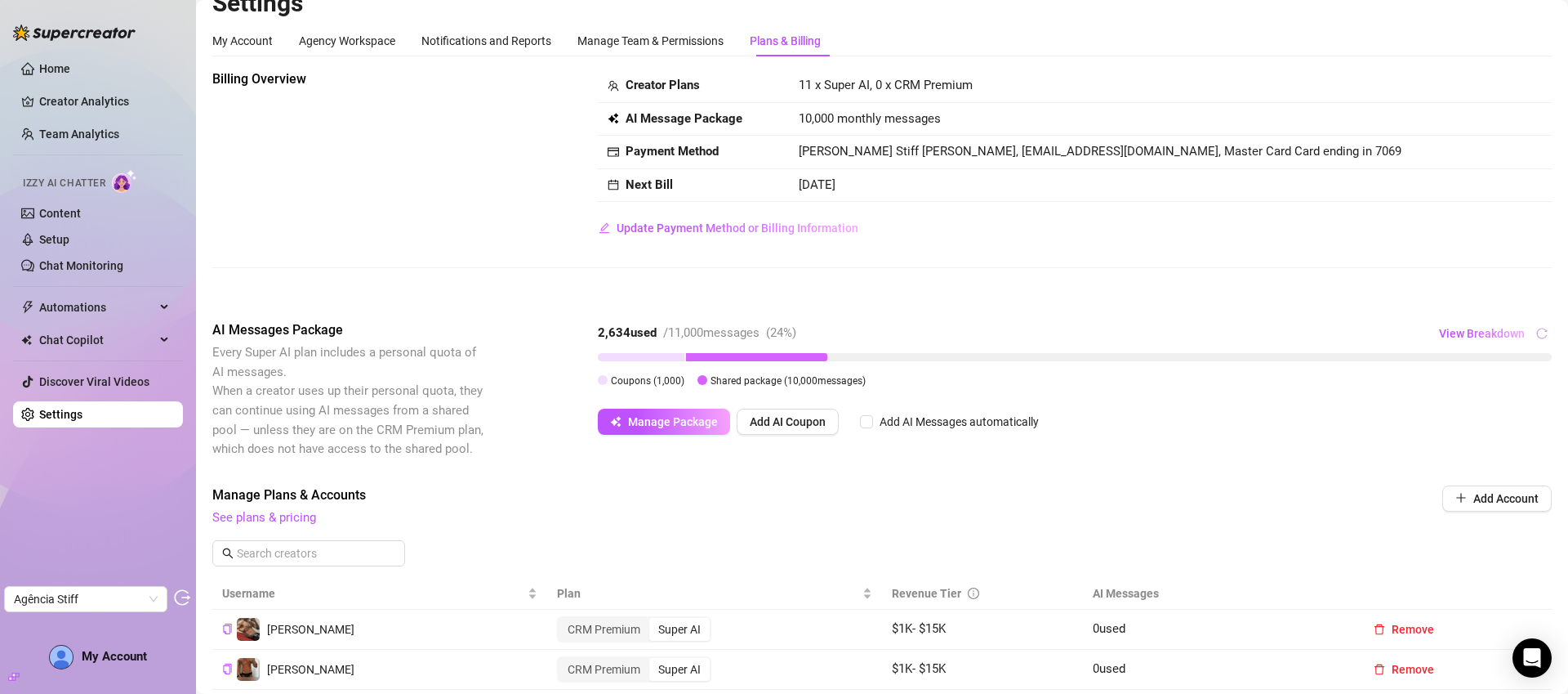
scroll to position [0, 0]
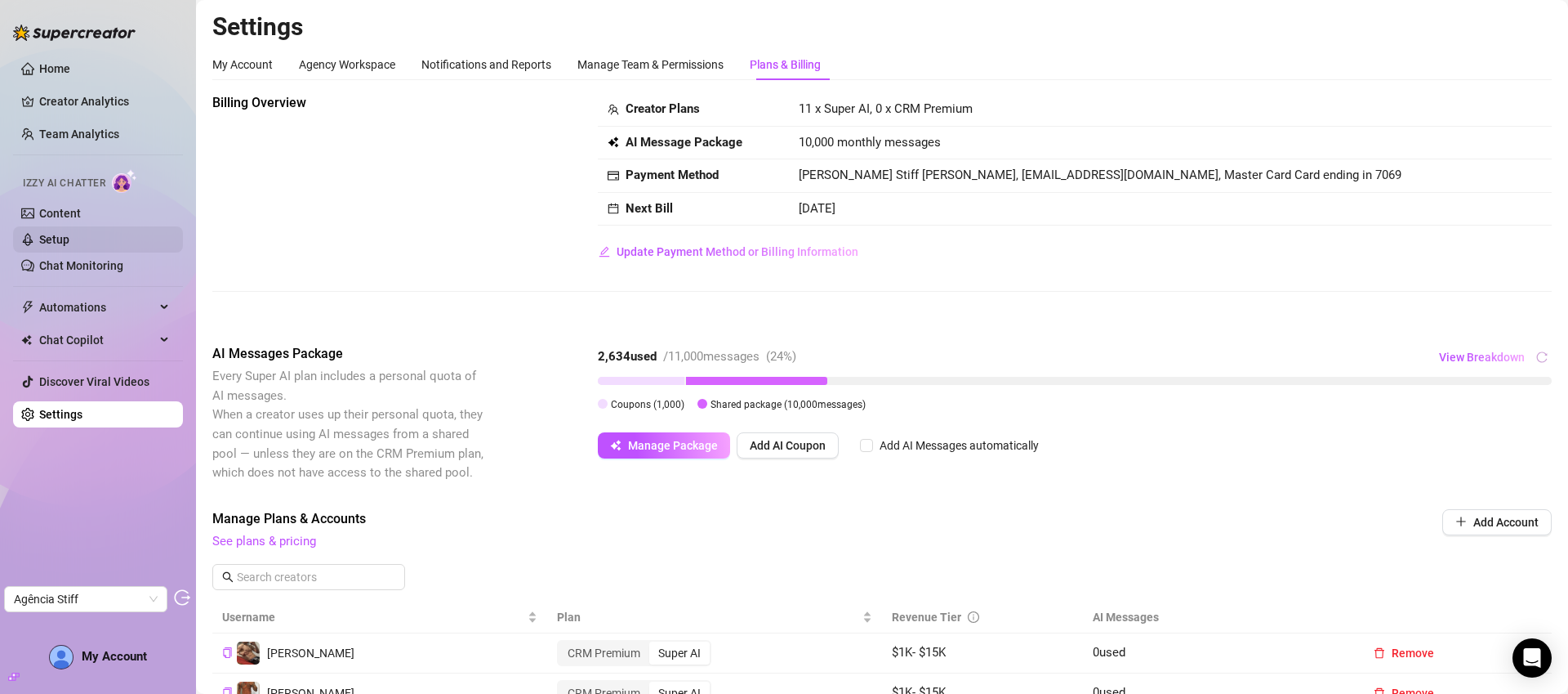
click at [69, 232] on link "Setup" at bounding box center [54, 239] width 30 height 13
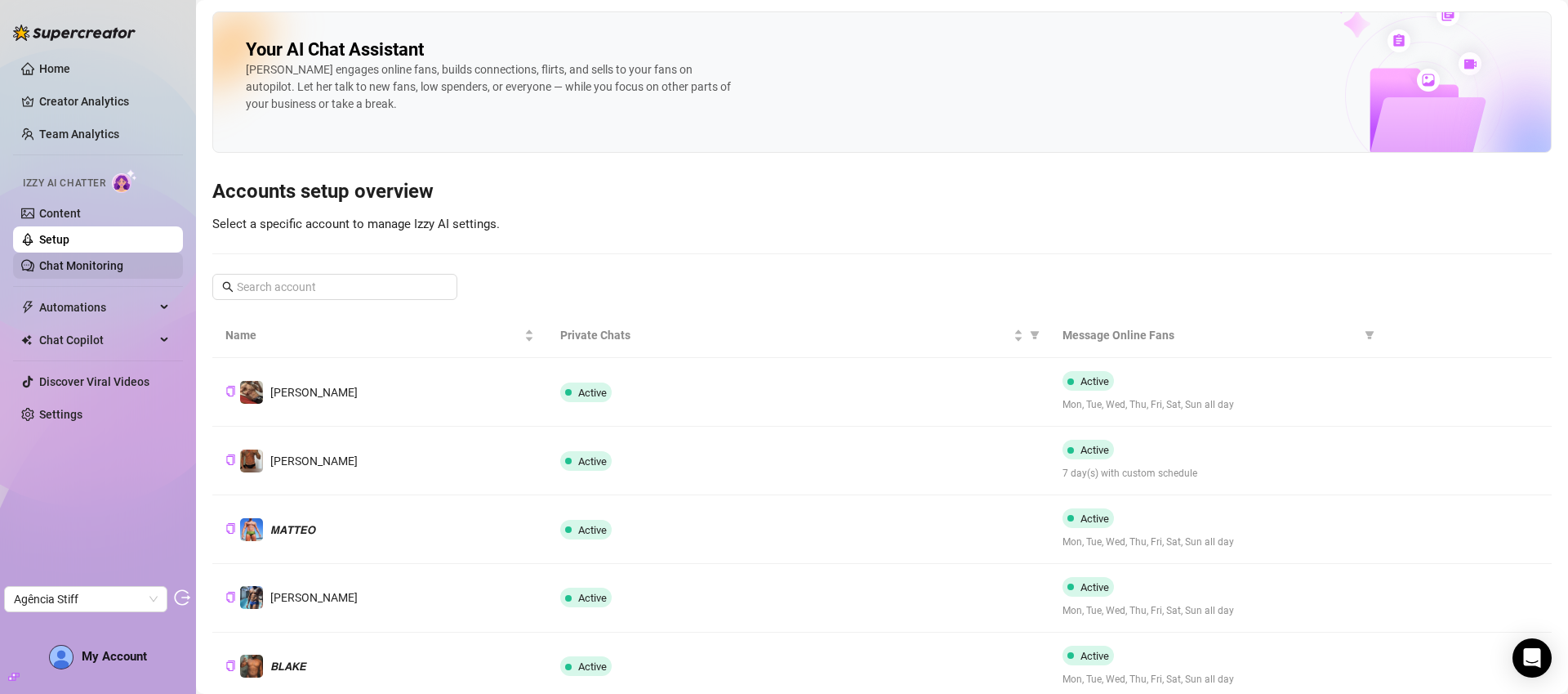
click at [94, 268] on link "Chat Monitoring" at bounding box center [81, 266] width 84 height 13
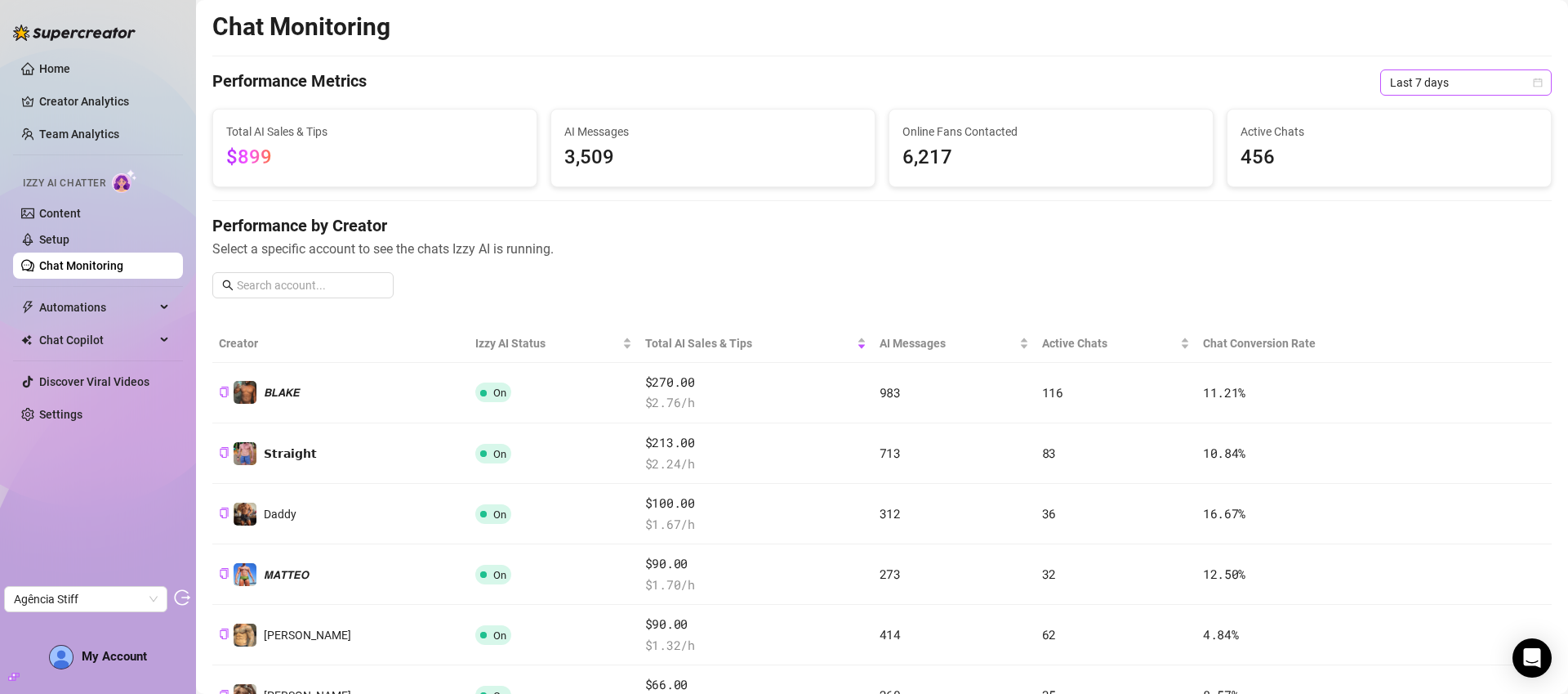
click at [1489, 87] on span "Last 7 days" at bounding box center [1466, 82] width 152 height 24
click at [777, 224] on h4 "Performance by Creator" at bounding box center [882, 225] width 1340 height 23
click at [83, 408] on link "Settings" at bounding box center [61, 415] width 43 height 13
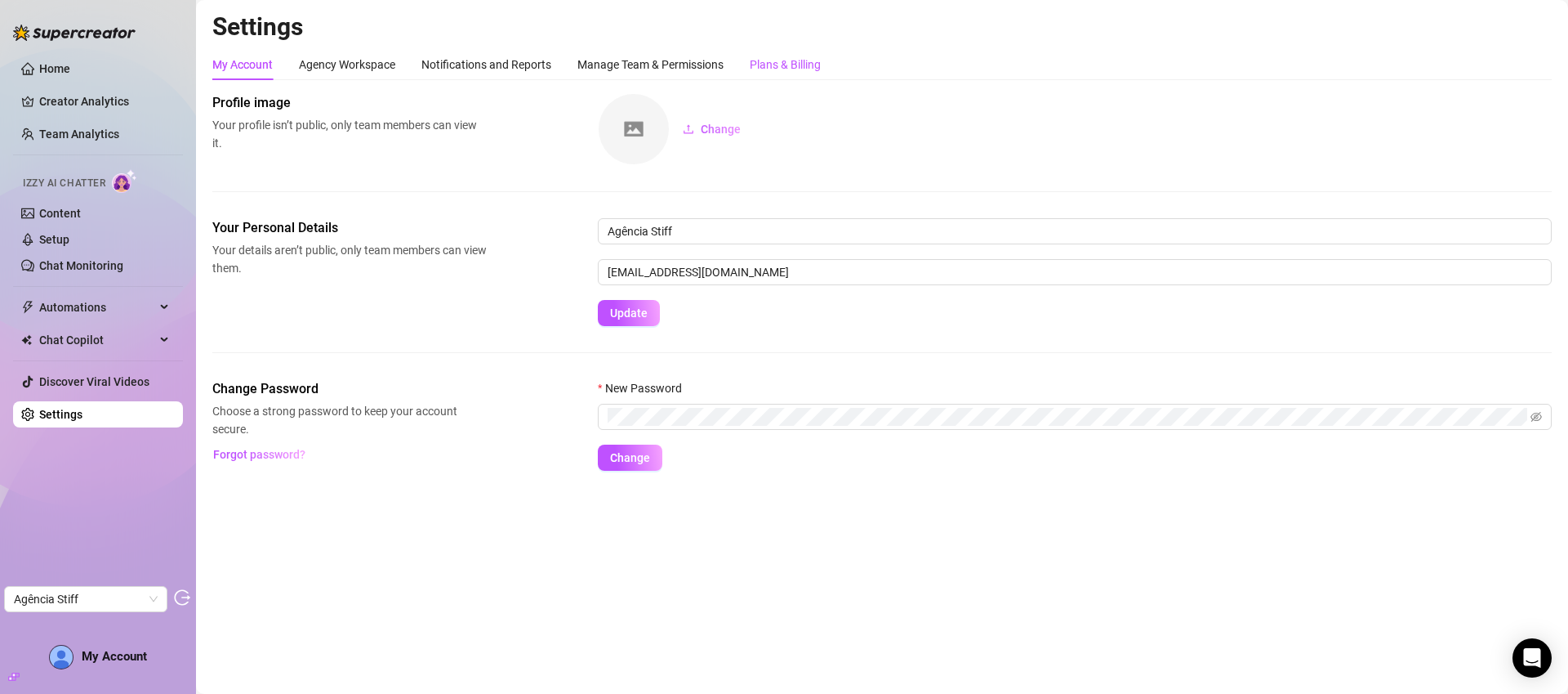
click at [813, 73] on div "Plans & Billing" at bounding box center [785, 64] width 71 height 18
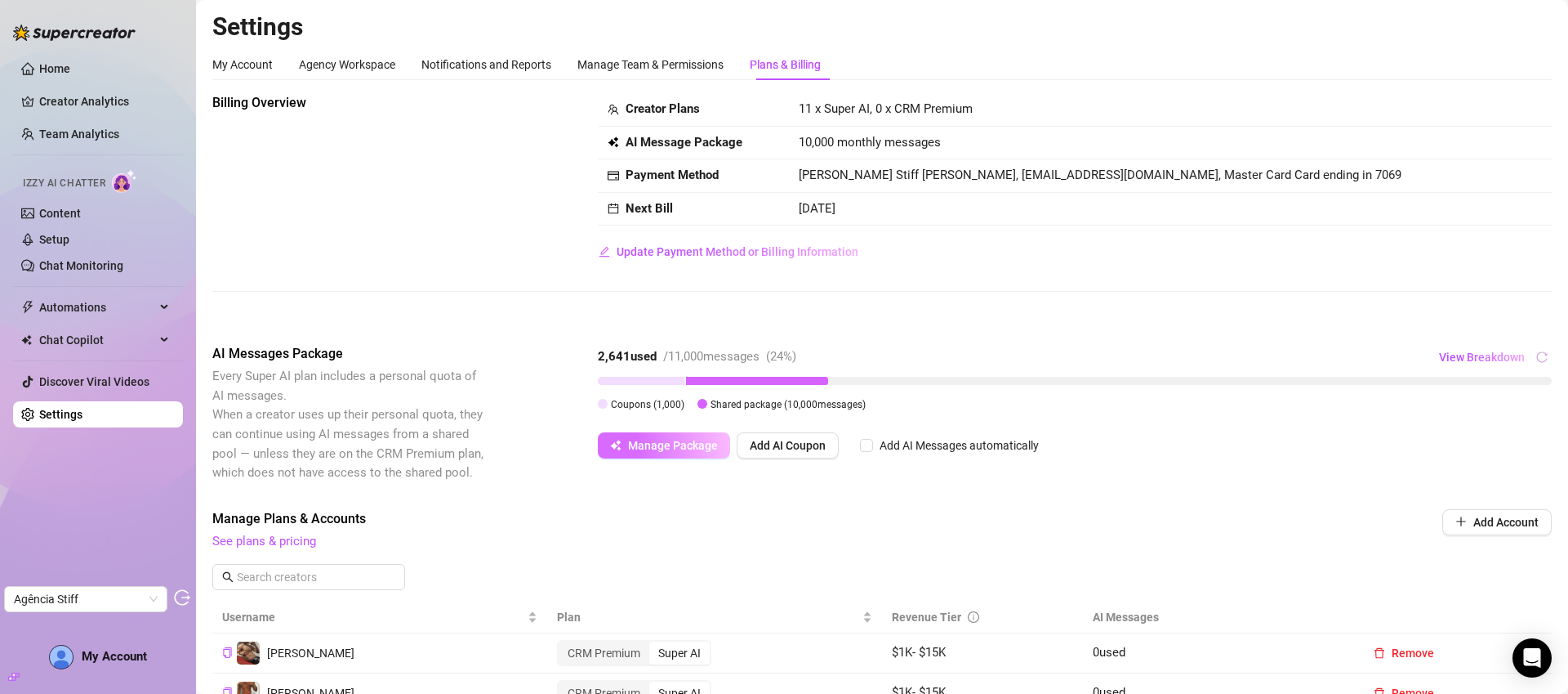
click at [685, 447] on span "Manage Package" at bounding box center [672, 446] width 89 height 13
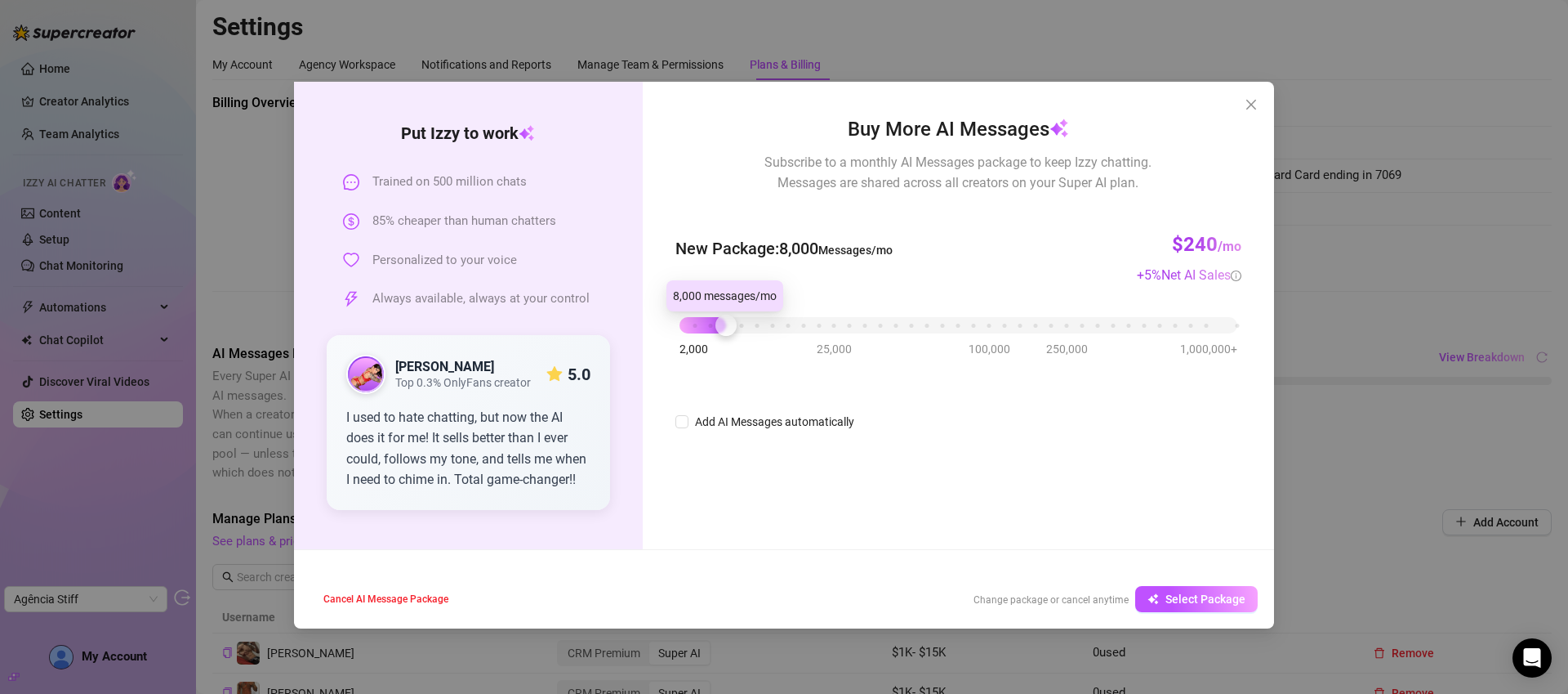
drag, startPoint x: 732, startPoint y: 329, endPoint x: 720, endPoint y: 329, distance: 12.0
click at [720, 329] on div at bounding box center [725, 324] width 21 height 21
click at [1245, 110] on icon "close" at bounding box center [1251, 105] width 13 height 13
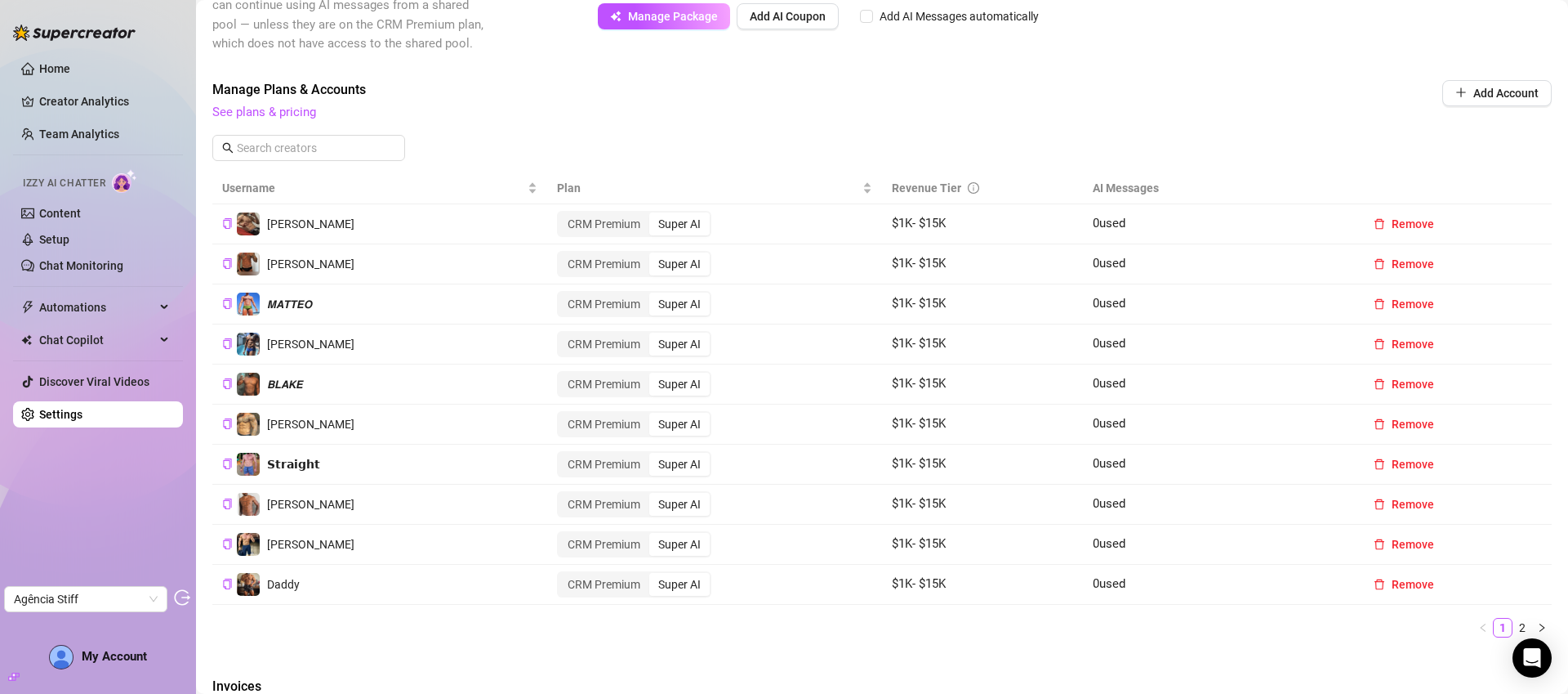
scroll to position [450, 0]
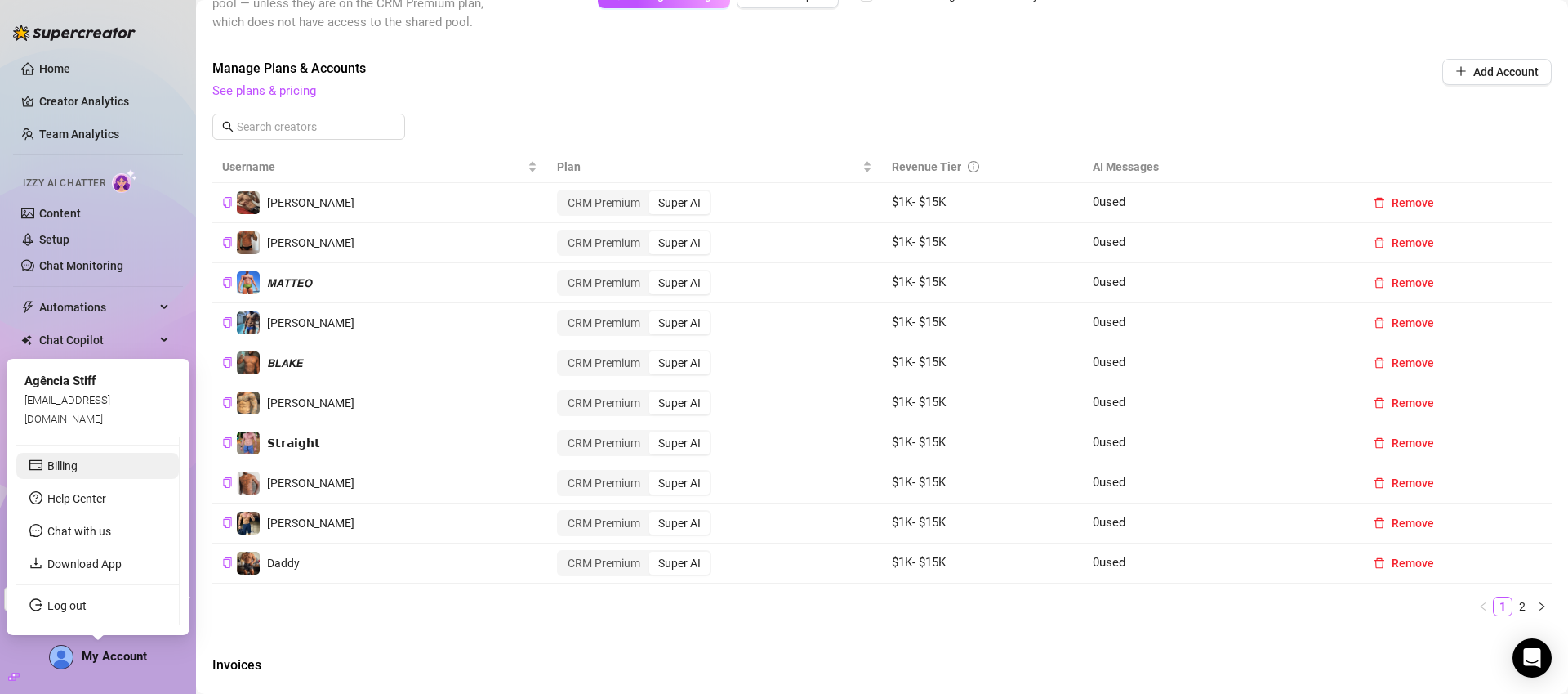
click at [78, 472] on link "Billing" at bounding box center [63, 466] width 30 height 13
drag, startPoint x: 72, startPoint y: 462, endPoint x: 83, endPoint y: 461, distance: 11.0
click at [72, 461] on link "Billing" at bounding box center [63, 466] width 30 height 13
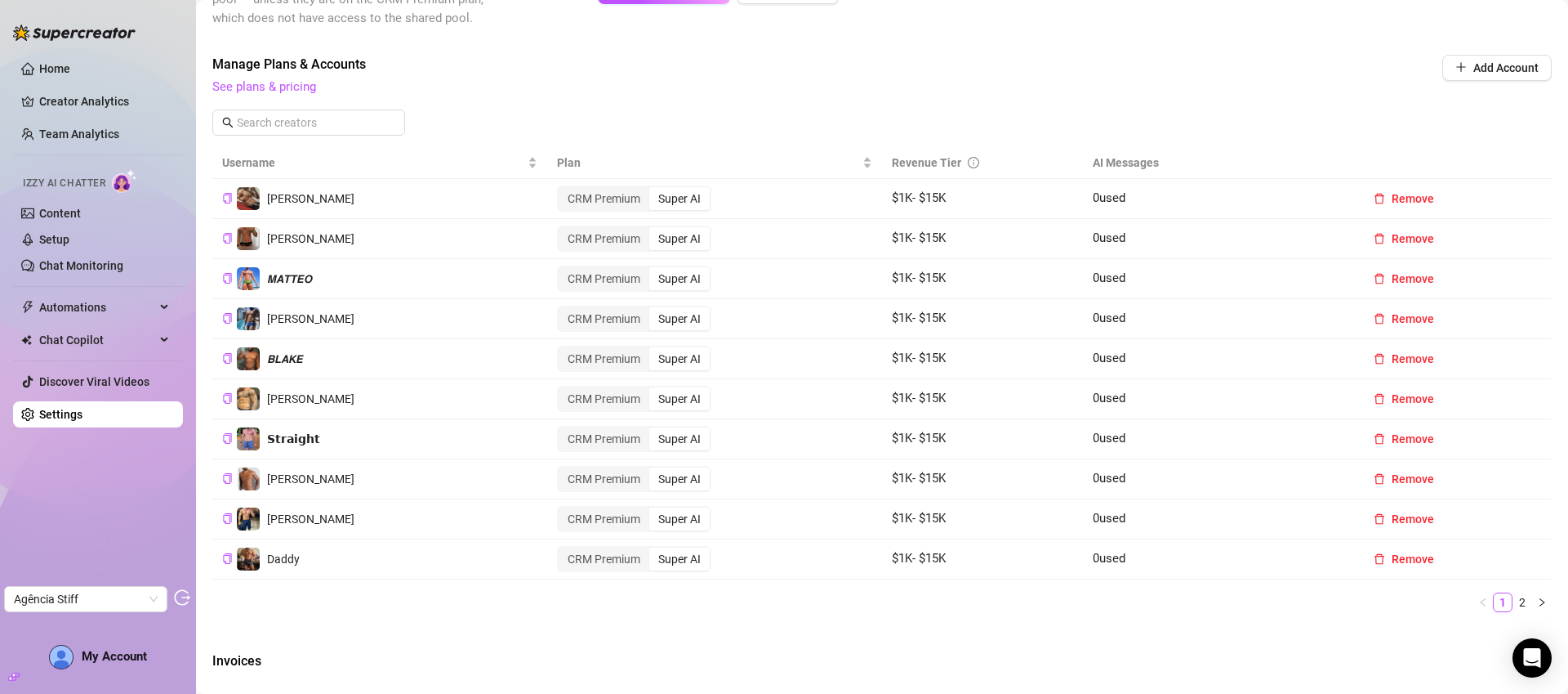
scroll to position [892, 0]
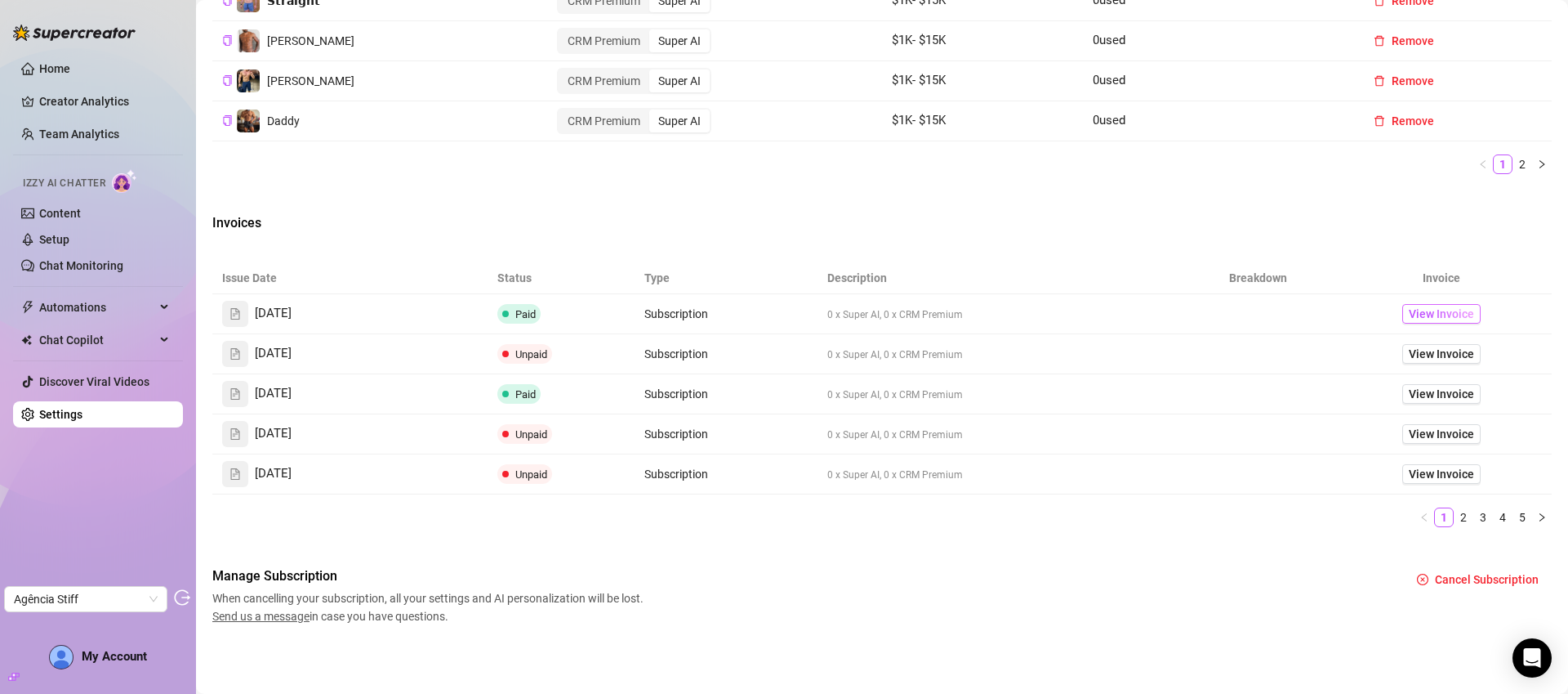
click at [1423, 306] on span "View Invoice" at bounding box center [1442, 313] width 65 height 18
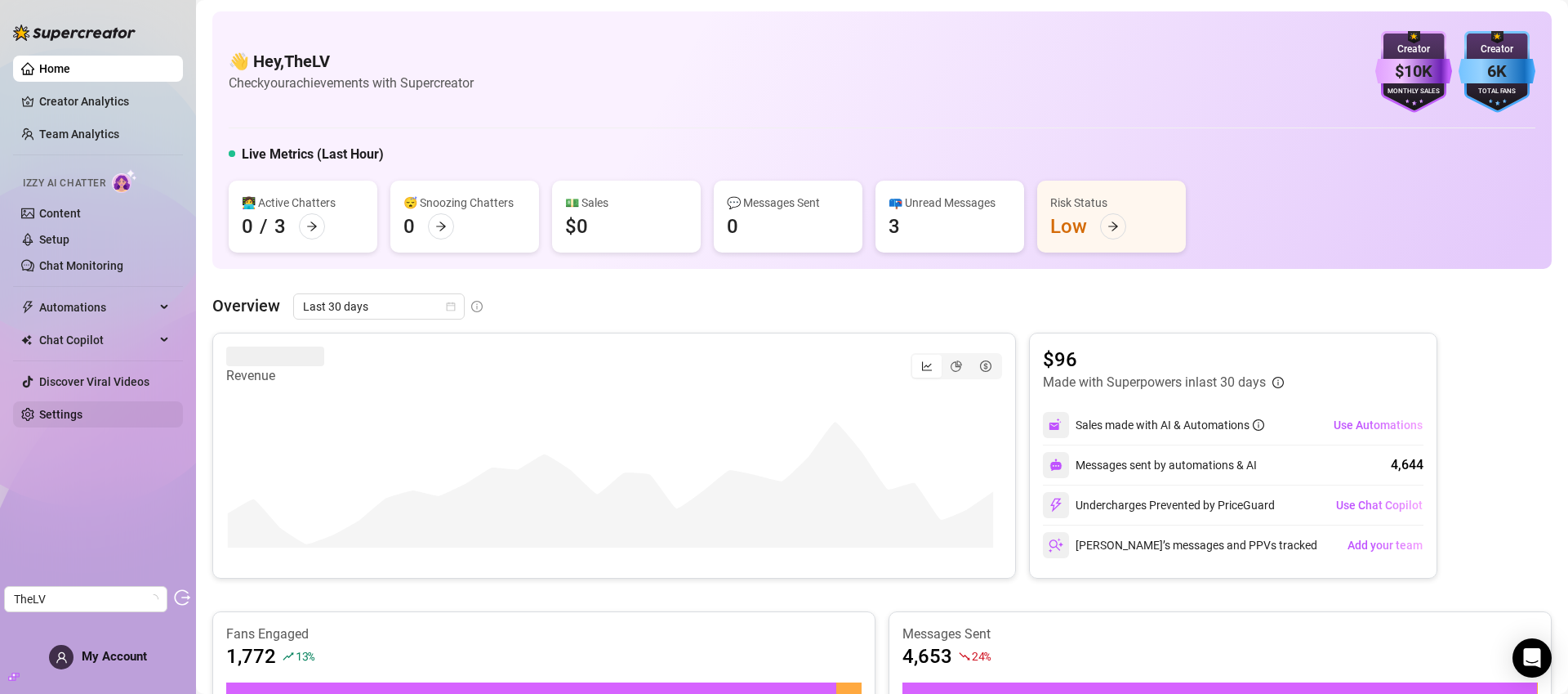
click at [83, 419] on link "Settings" at bounding box center [61, 415] width 43 height 13
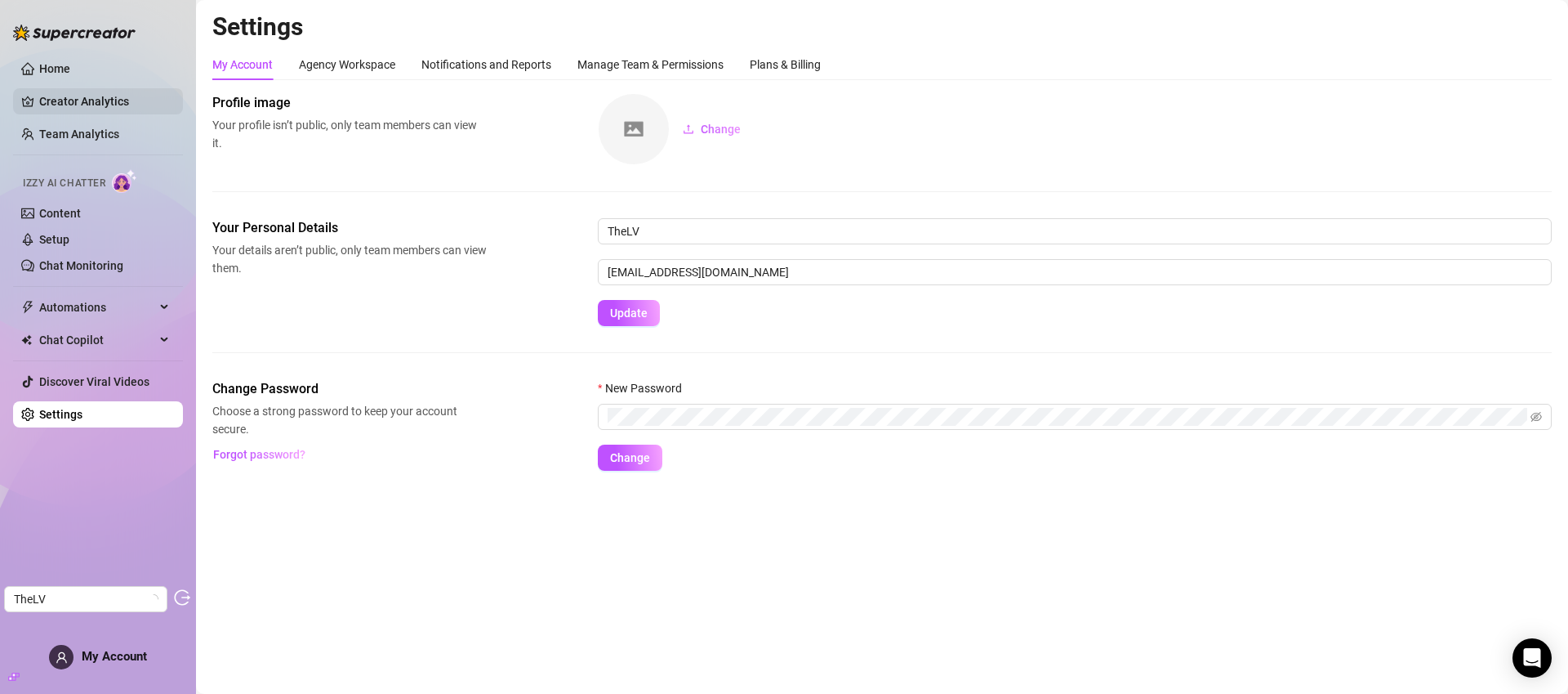
click at [105, 107] on link "Creator Analytics" at bounding box center [104, 101] width 130 height 26
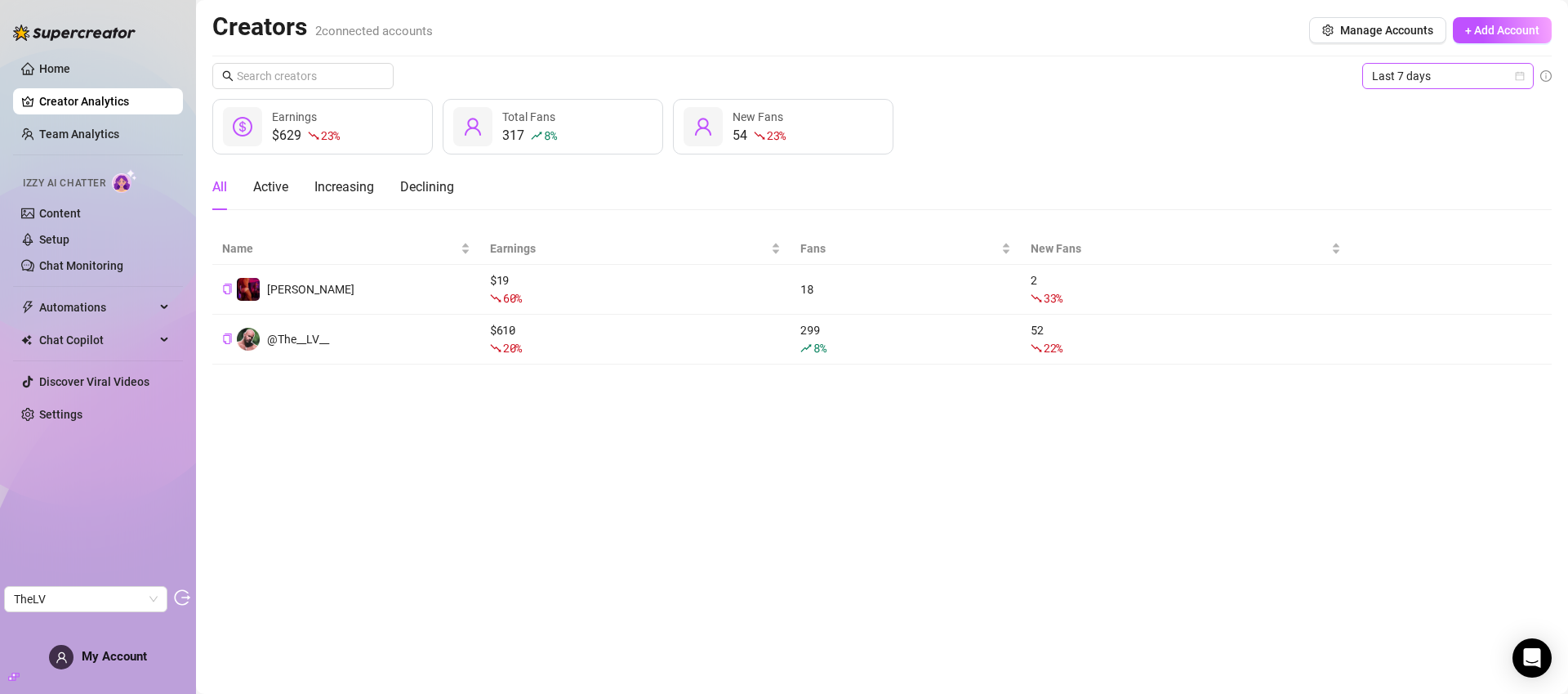
click at [1419, 84] on span "Last 7 days" at bounding box center [1448, 75] width 152 height 24
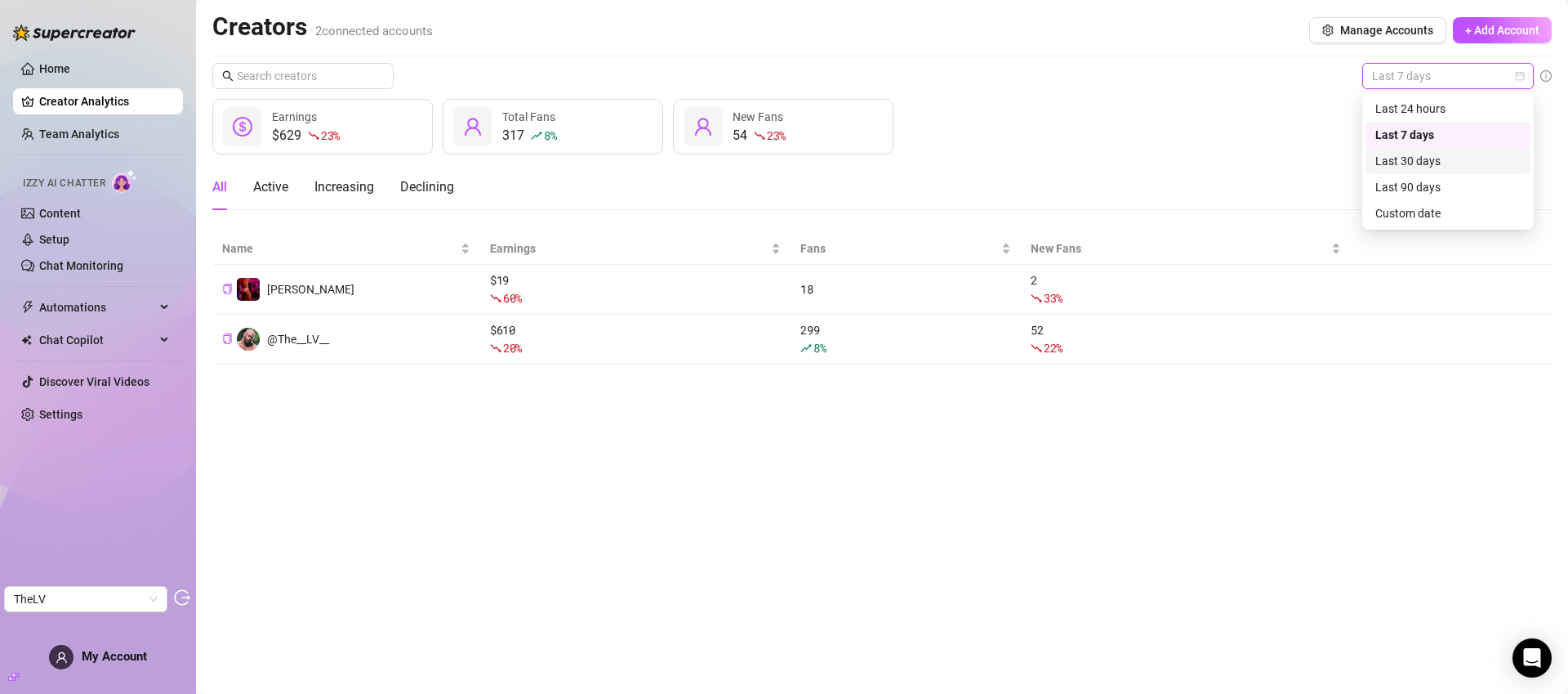
click at [1433, 162] on div "Last 30 days" at bounding box center [1448, 161] width 145 height 18
